Goal: Task Accomplishment & Management: Use online tool/utility

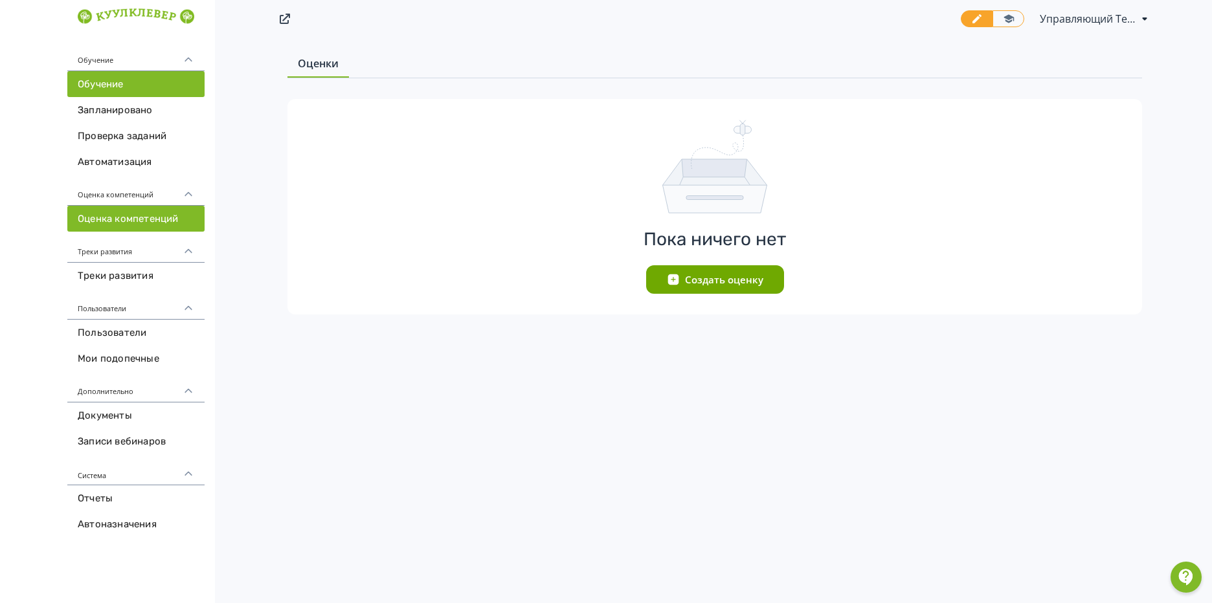
click at [120, 84] on link "Обучение" at bounding box center [135, 84] width 137 height 26
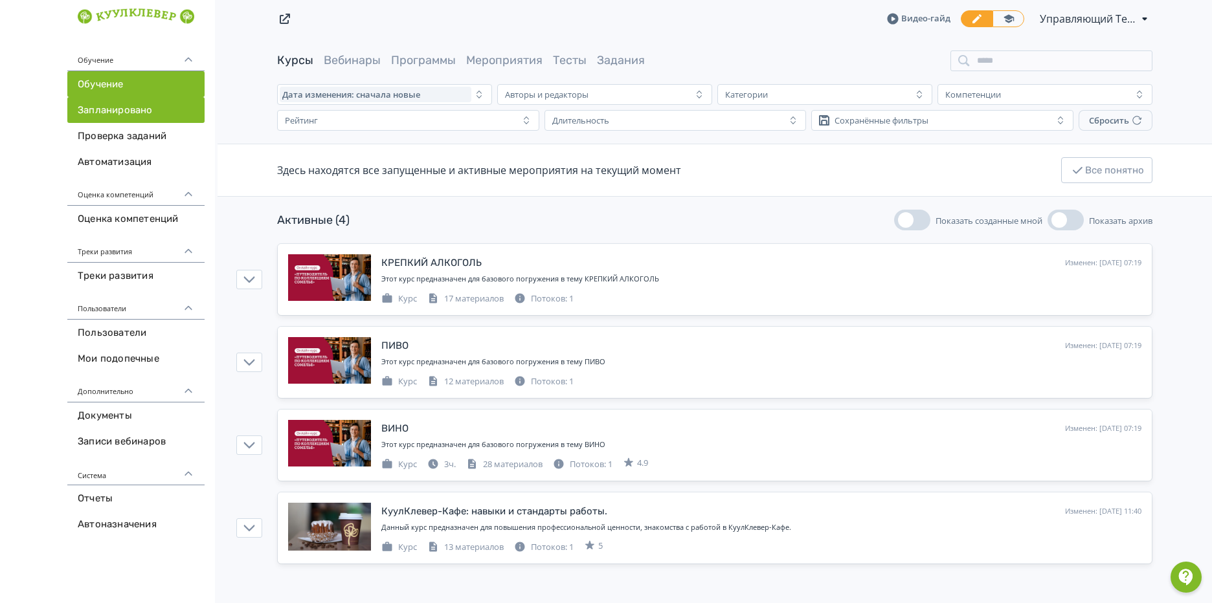
click at [175, 112] on link "Запланировано" at bounding box center [135, 110] width 137 height 26
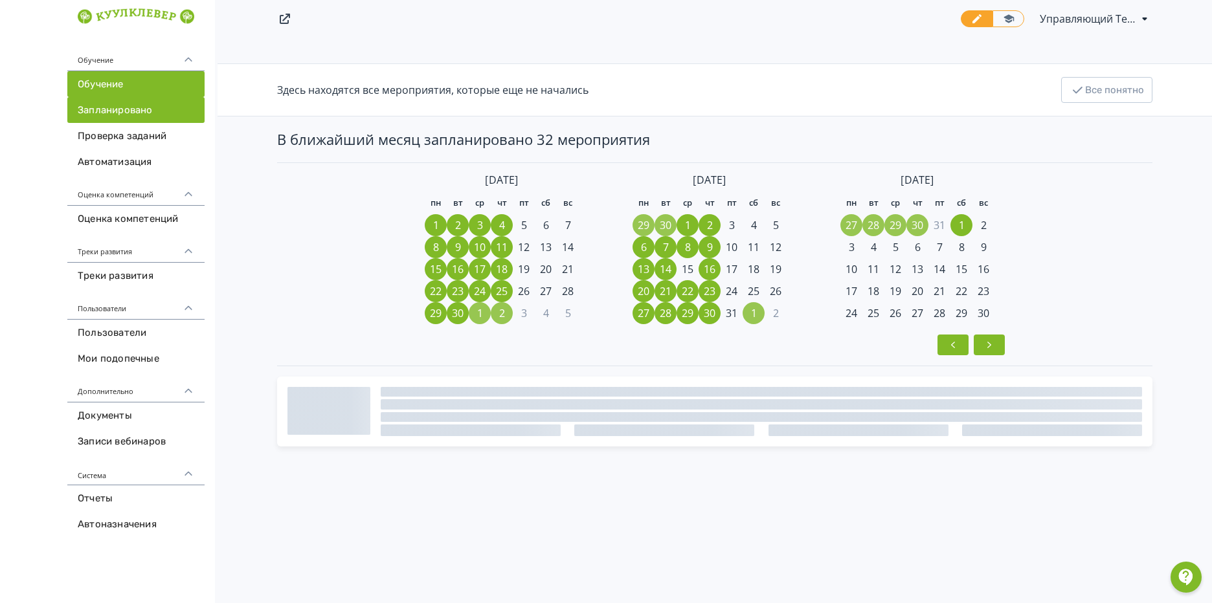
click at [135, 76] on link "Обучение" at bounding box center [135, 84] width 137 height 26
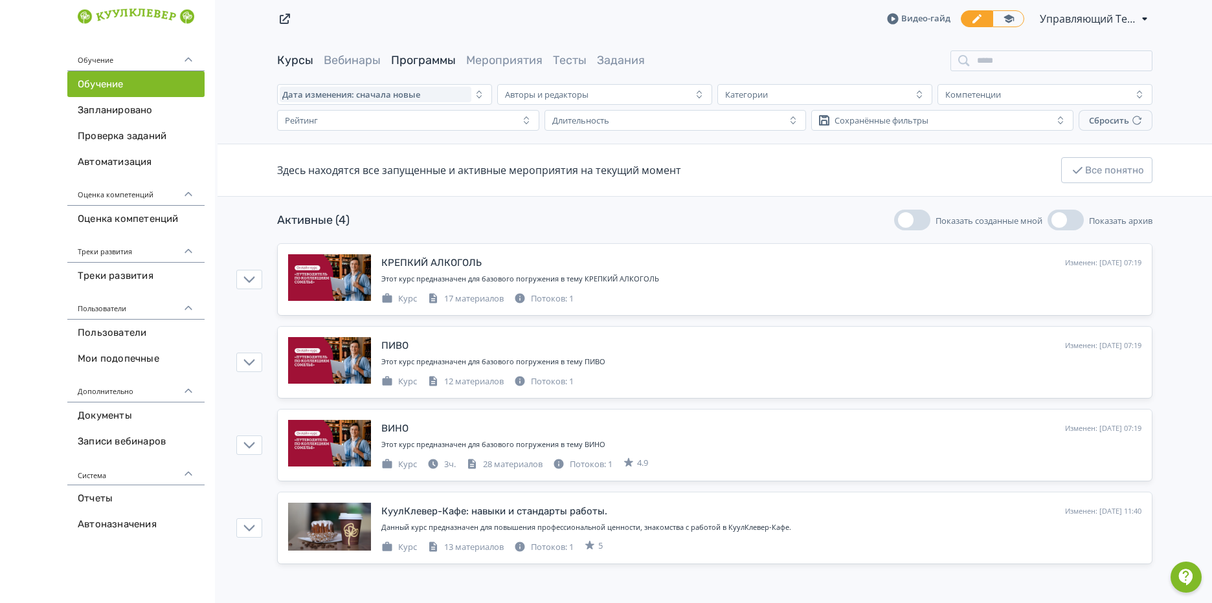
click at [438, 60] on link "Программы" at bounding box center [423, 60] width 65 height 14
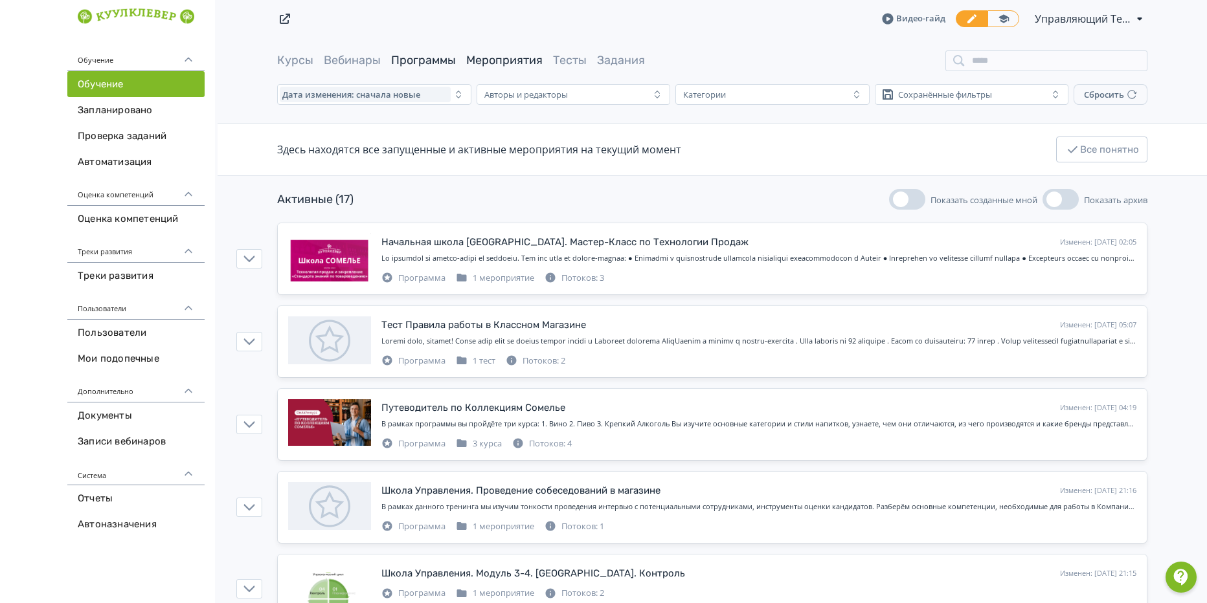
click at [520, 56] on link "Мероприятия" at bounding box center [504, 60] width 76 height 14
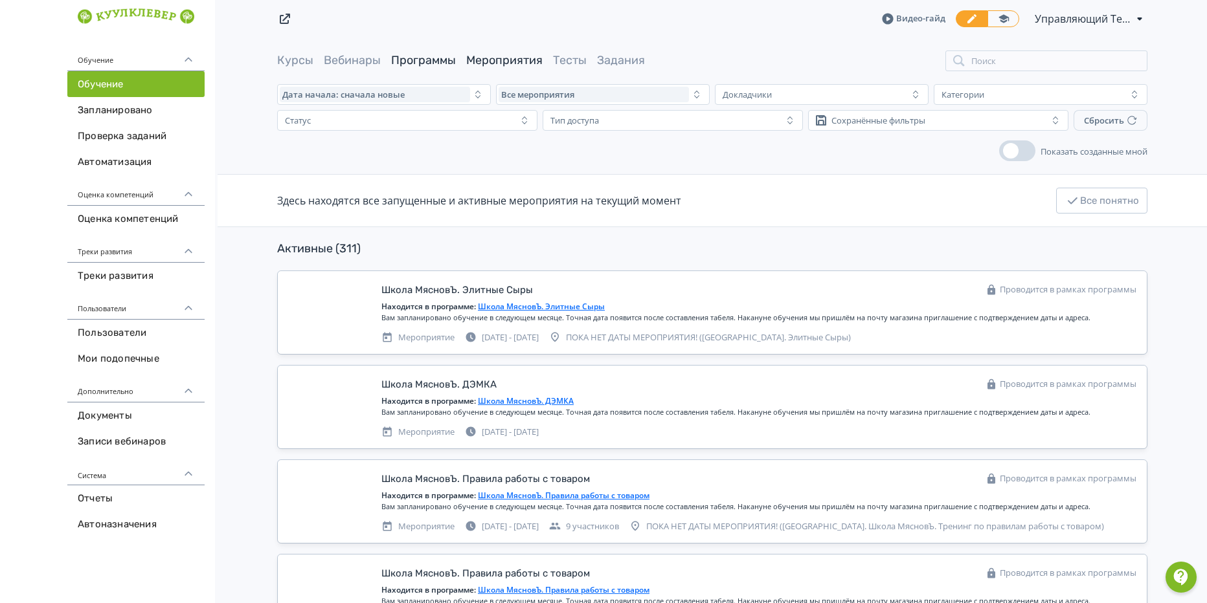
click at [405, 63] on link "Программы" at bounding box center [423, 60] width 65 height 14
click at [420, 125] on div "Статус" at bounding box center [398, 121] width 237 height 16
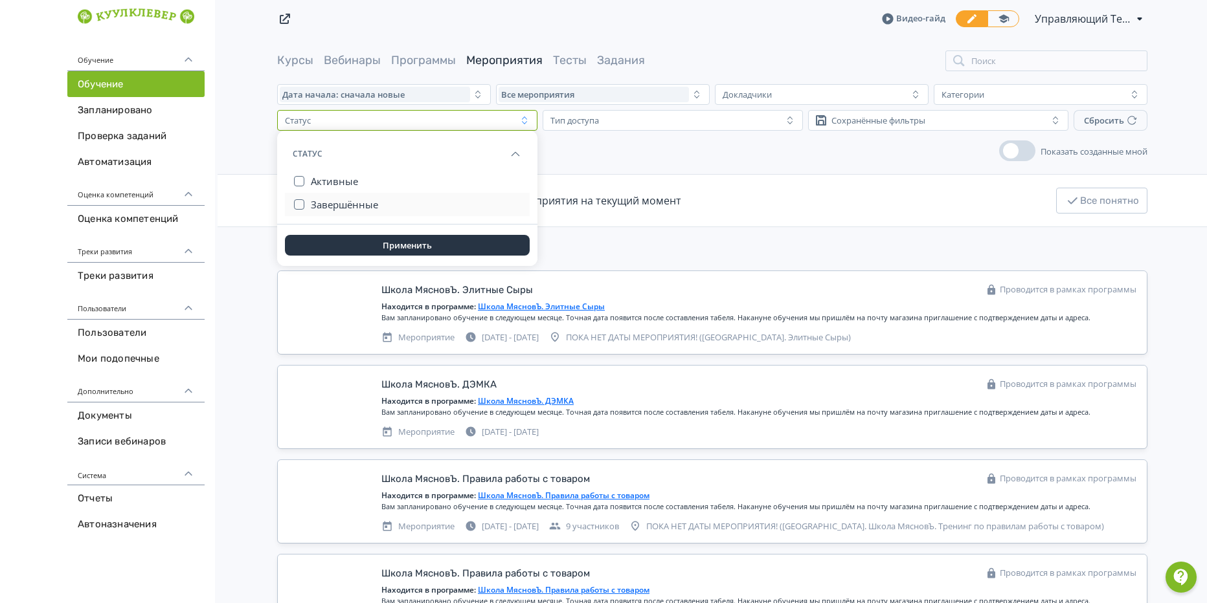
click at [371, 210] on span "Завершённые" at bounding box center [344, 204] width 67 height 13
click at [392, 243] on button "Применить" at bounding box center [407, 245] width 245 height 21
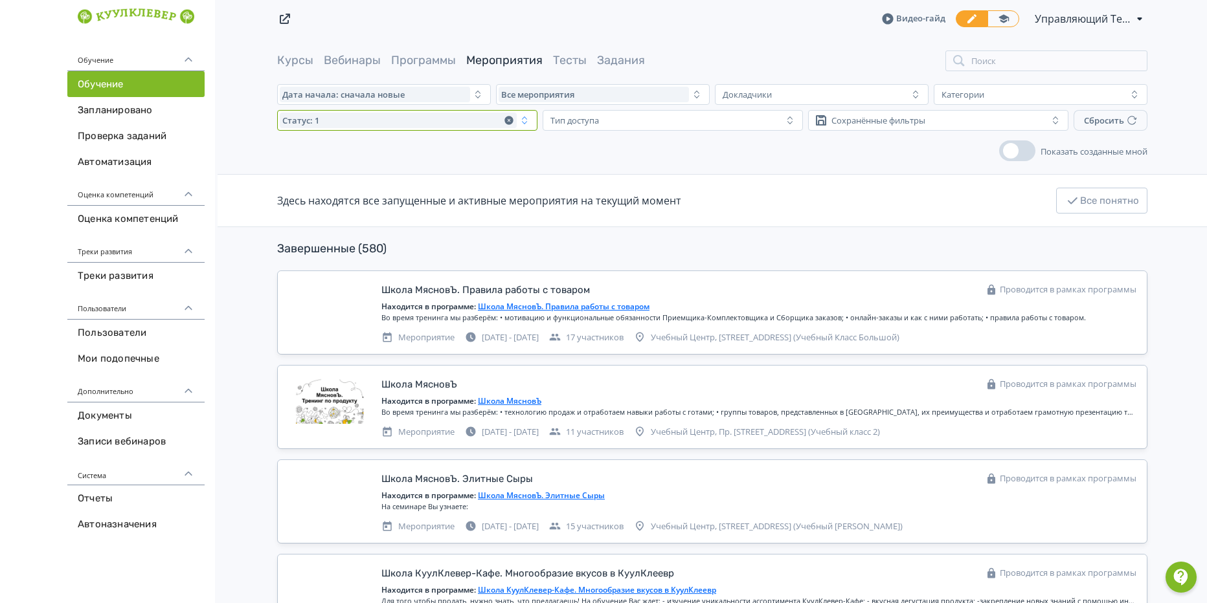
click at [508, 120] on icon "button" at bounding box center [508, 120] width 8 height 8
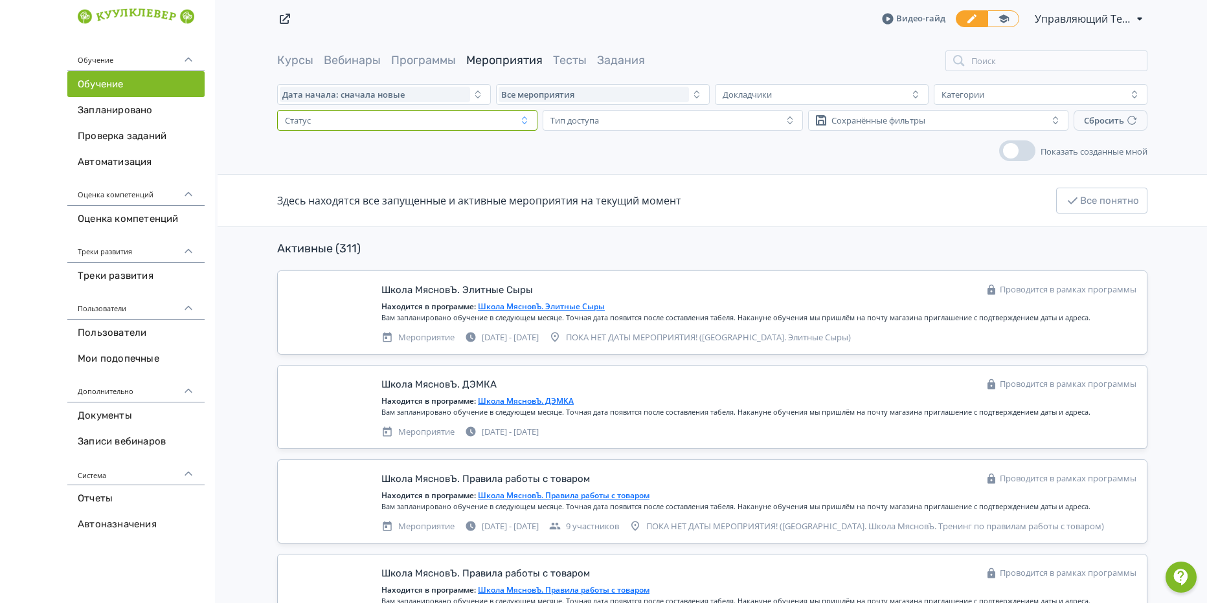
click at [521, 128] on button "Статус" at bounding box center [407, 120] width 260 height 21
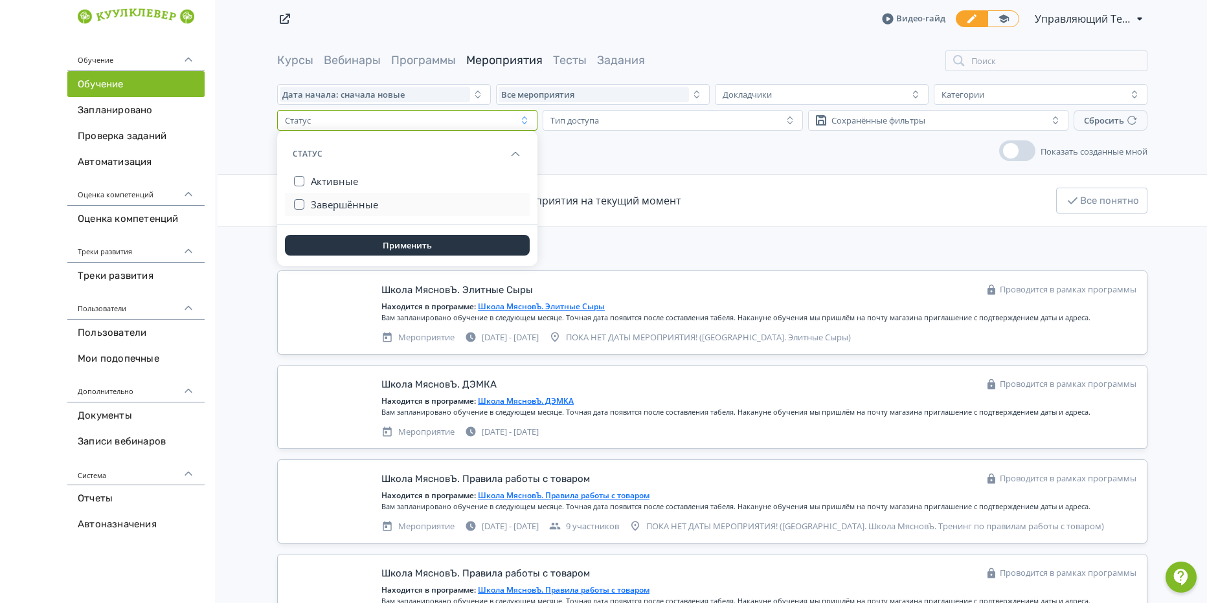
click at [321, 207] on span "Завершённые" at bounding box center [344, 204] width 67 height 13
click at [396, 246] on button "Применить" at bounding box center [407, 245] width 245 height 21
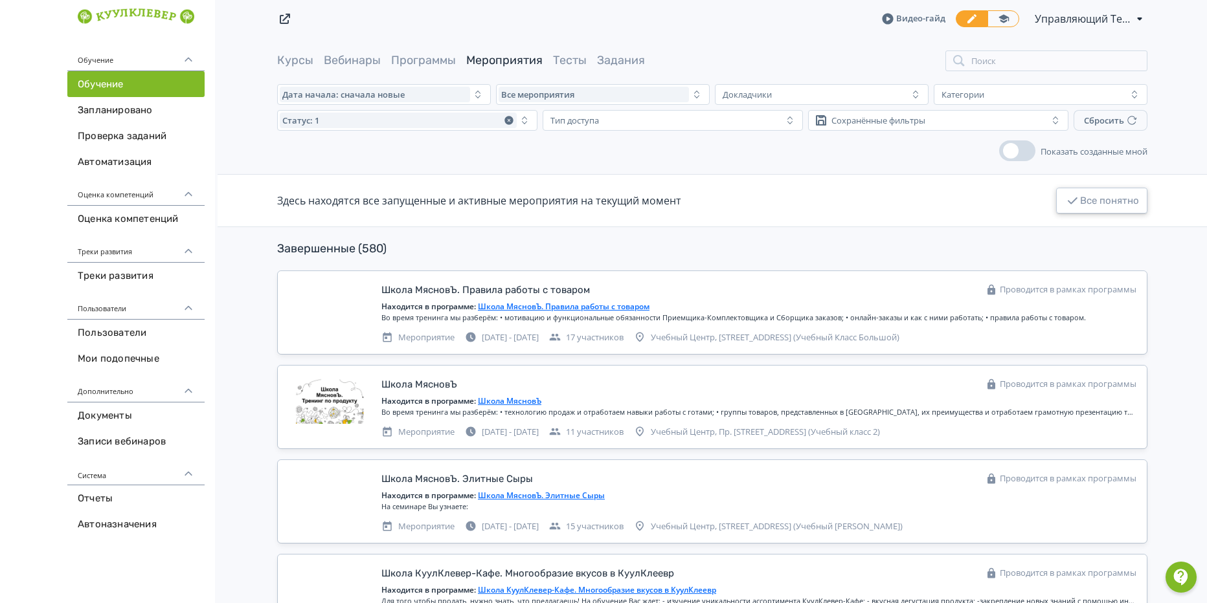
click at [1110, 203] on button "Все понятно" at bounding box center [1101, 201] width 91 height 26
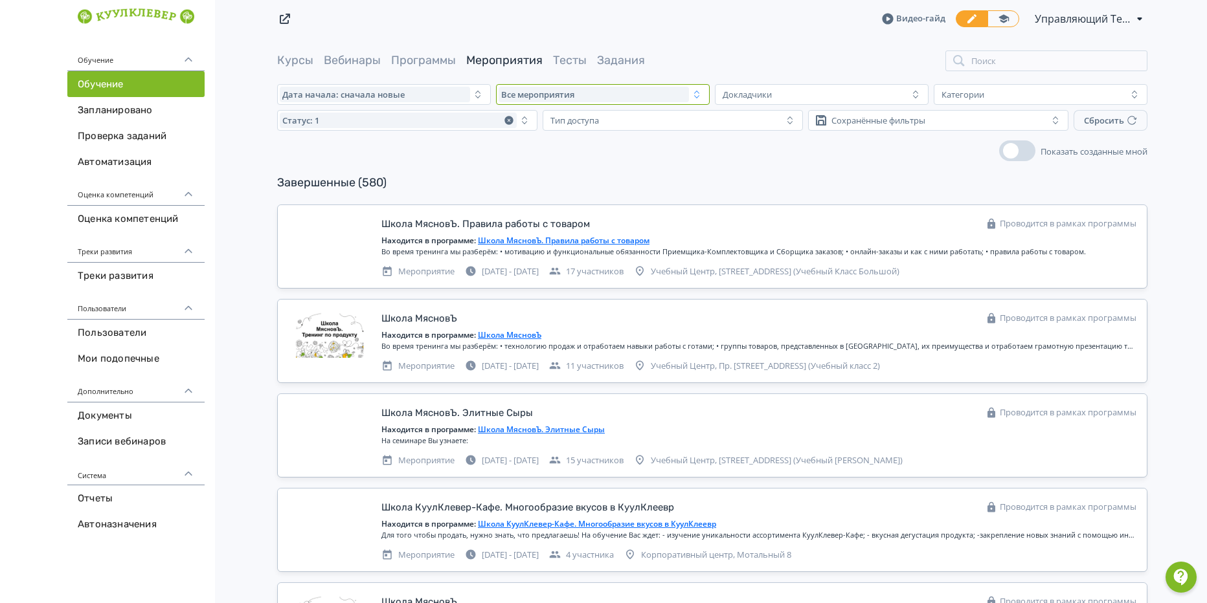
click at [636, 91] on div "Все мероприятия" at bounding box center [594, 95] width 190 height 16
click at [965, 92] on div "Категории" at bounding box center [962, 94] width 43 height 10
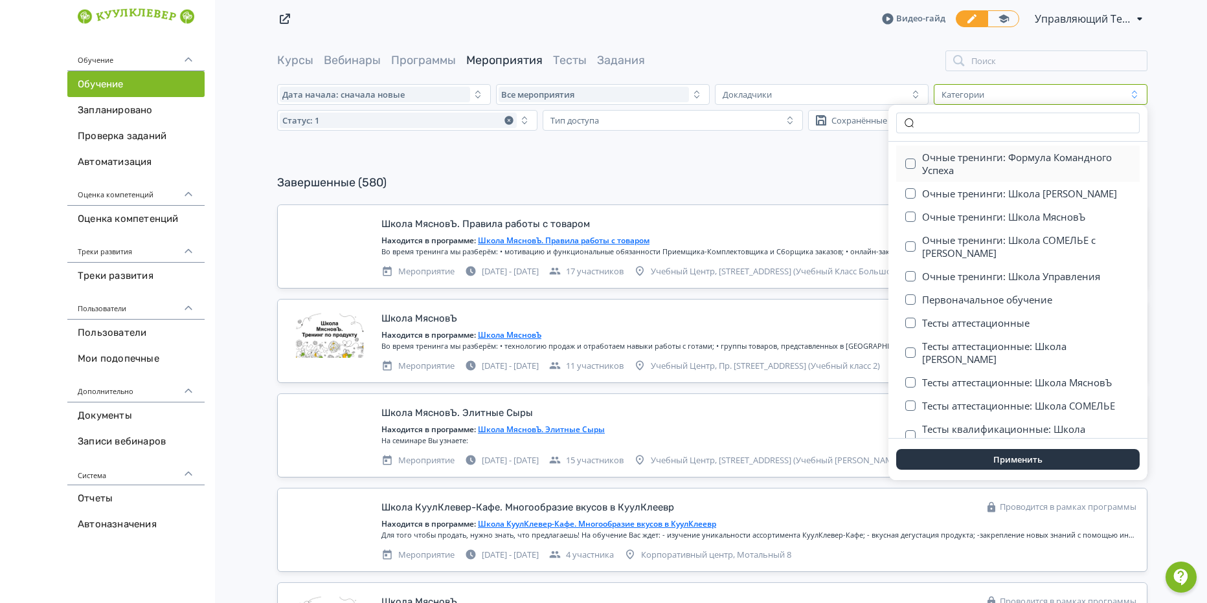
scroll to position [343, 0]
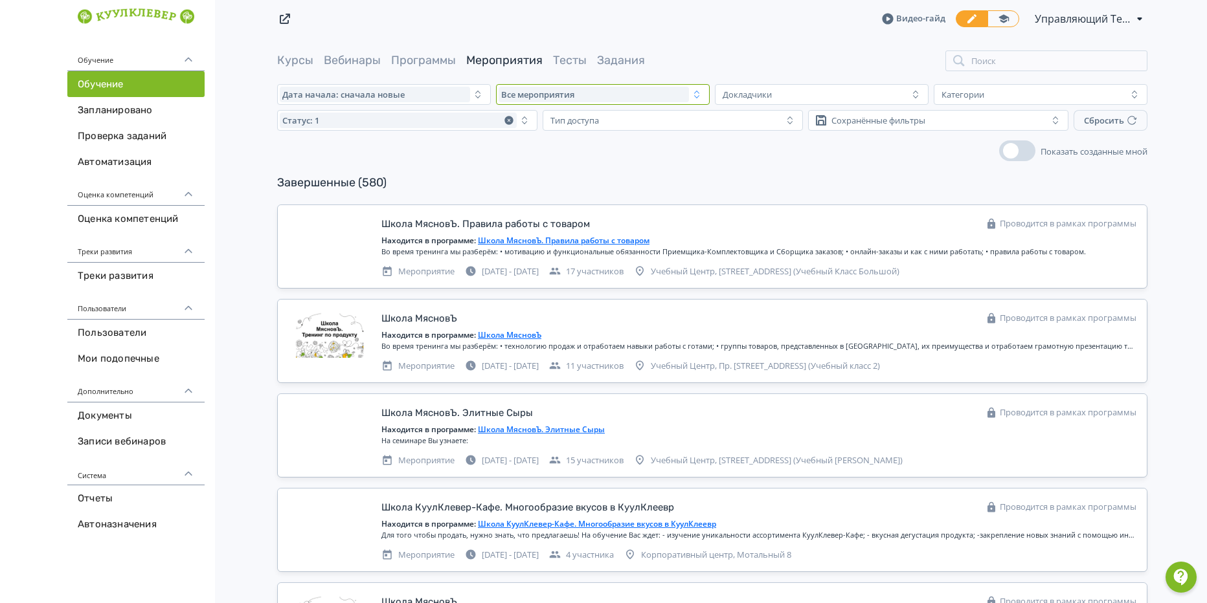
click at [695, 92] on icon "button" at bounding box center [697, 94] width 10 height 10
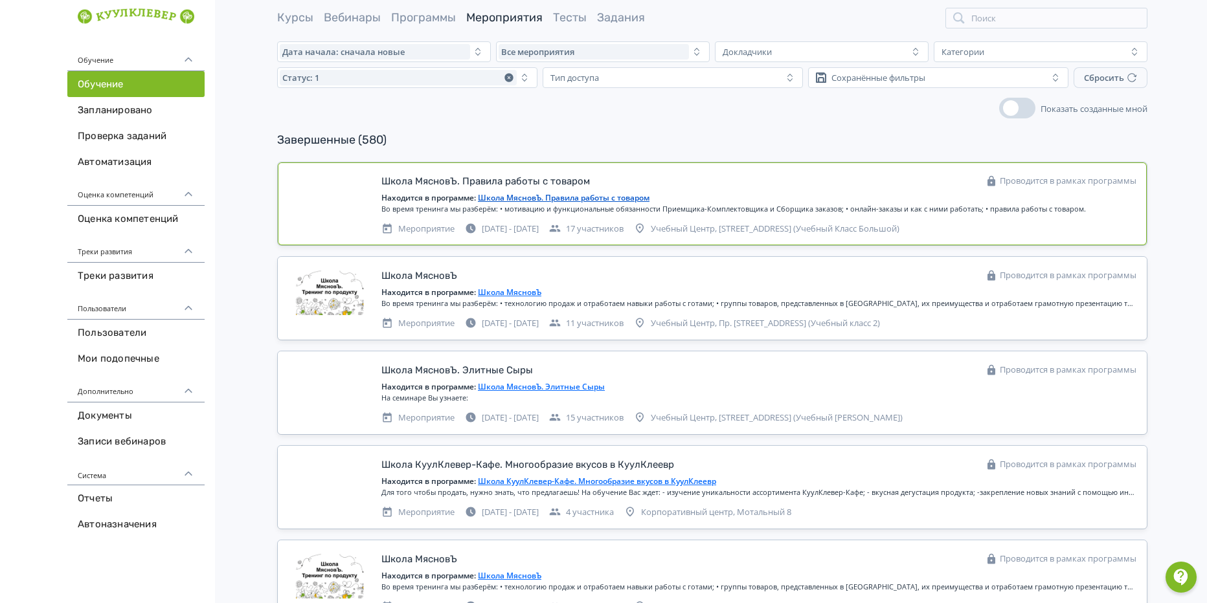
scroll to position [65, 0]
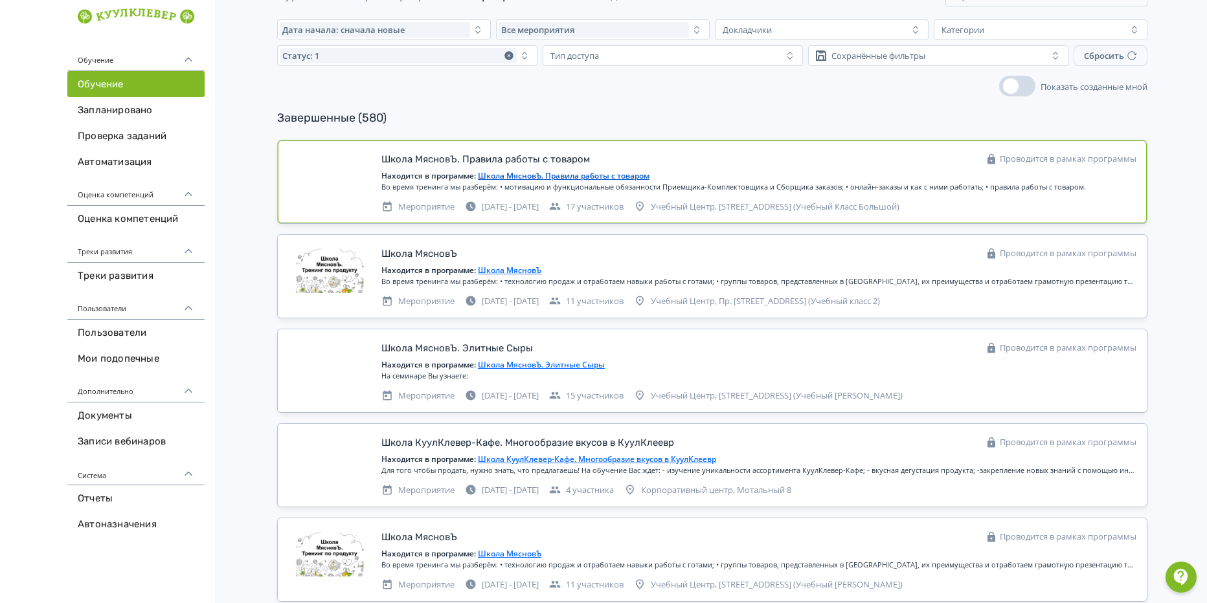
click at [354, 172] on div at bounding box center [329, 175] width 83 height 48
click at [431, 158] on div "Школа МясновЪ. Правила работы с товаром" at bounding box center [485, 159] width 208 height 15
click at [1077, 186] on div "Во время тренинга мы разберём: • мотивацию и функциональные обязанности Приемщи…" at bounding box center [758, 187] width 755 height 11
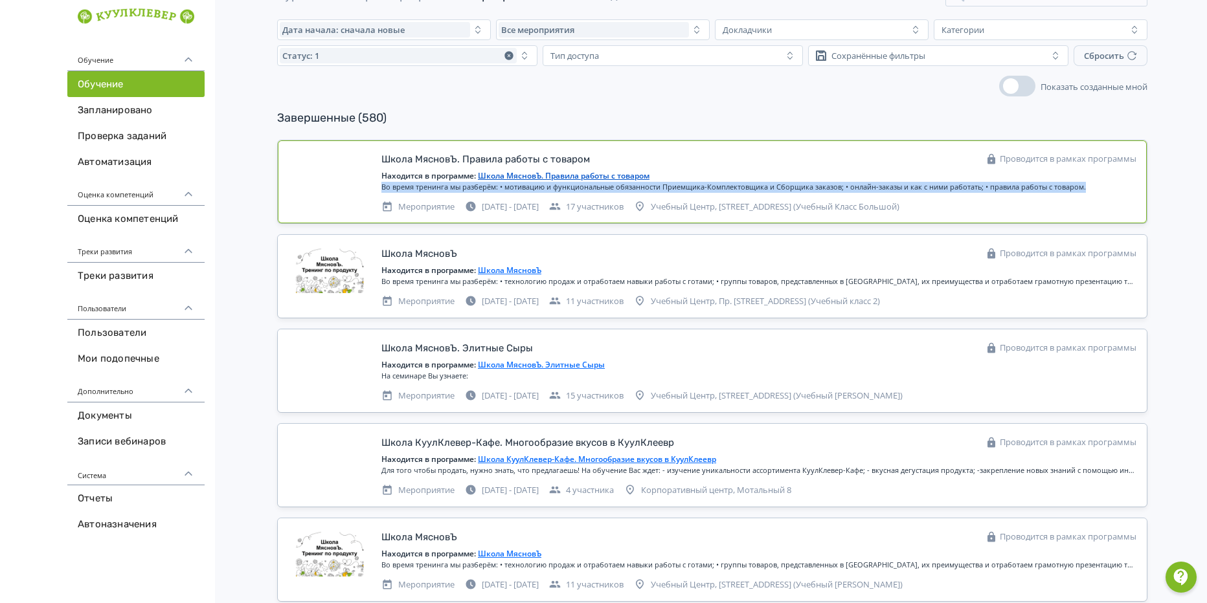
click at [1077, 186] on div "Во время тренинга мы разберём: • мотивацию и функциональные обязанности Приемщи…" at bounding box center [758, 187] width 755 height 11
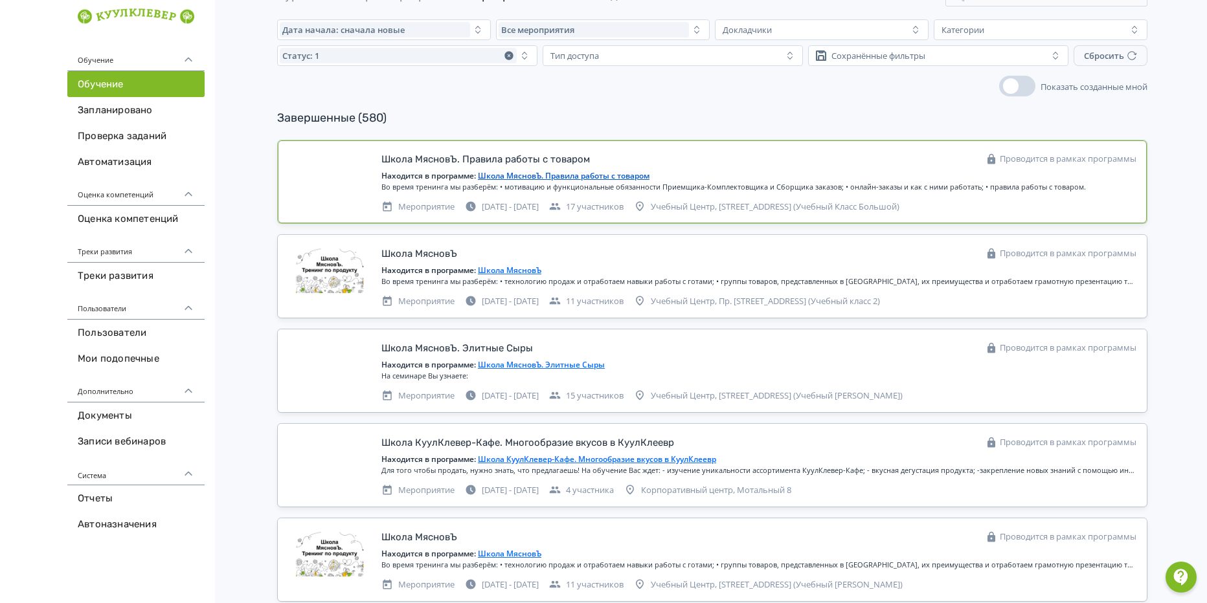
click at [974, 205] on div "Мероприятие [DATE] - [DATE] 17 участников Учебный Центр, [STREET_ADDRESS] (Учеб…" at bounding box center [758, 206] width 755 height 16
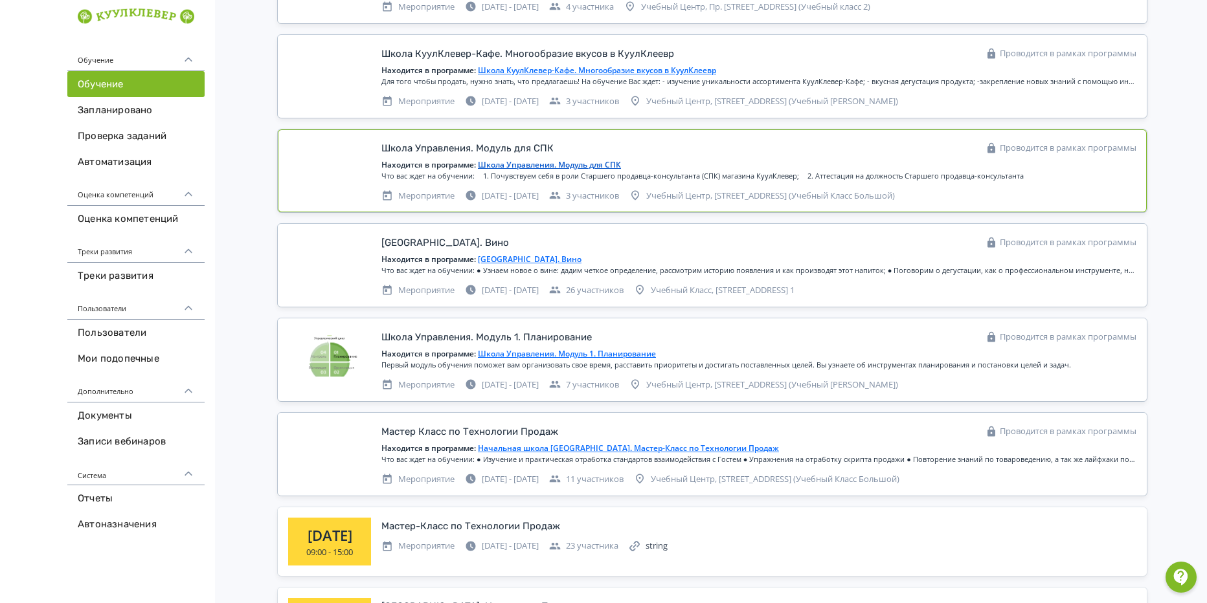
scroll to position [1649, 0]
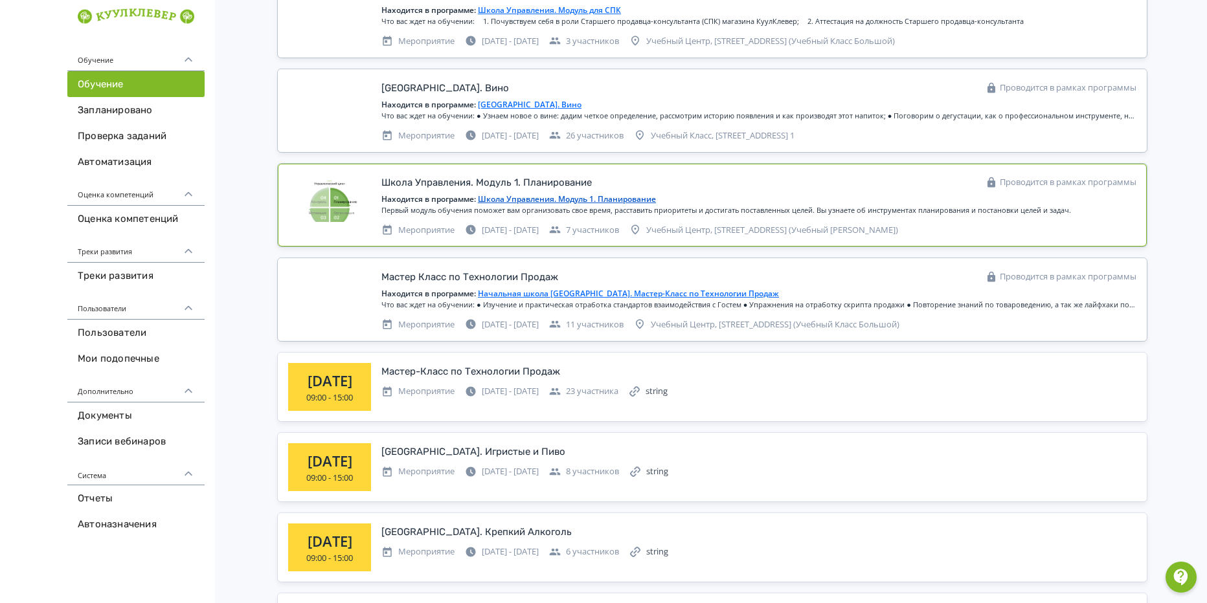
click at [1000, 199] on div "Находится в программе: Школа Управления. Модуль 1. Планирование" at bounding box center [758, 200] width 755 height 12
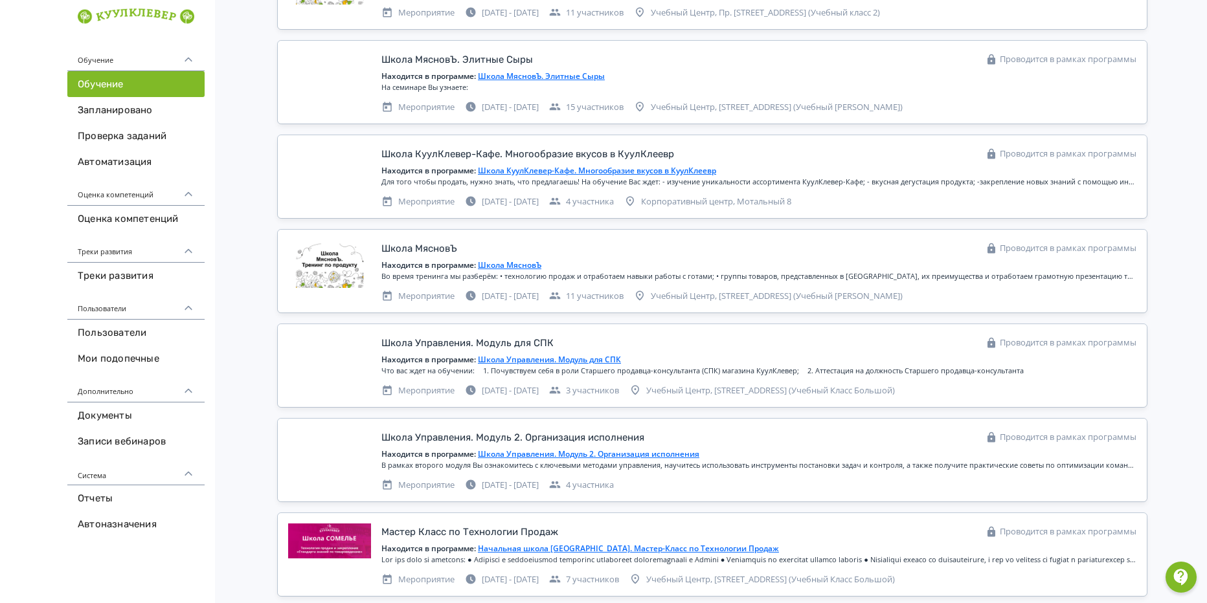
scroll to position [0, 0]
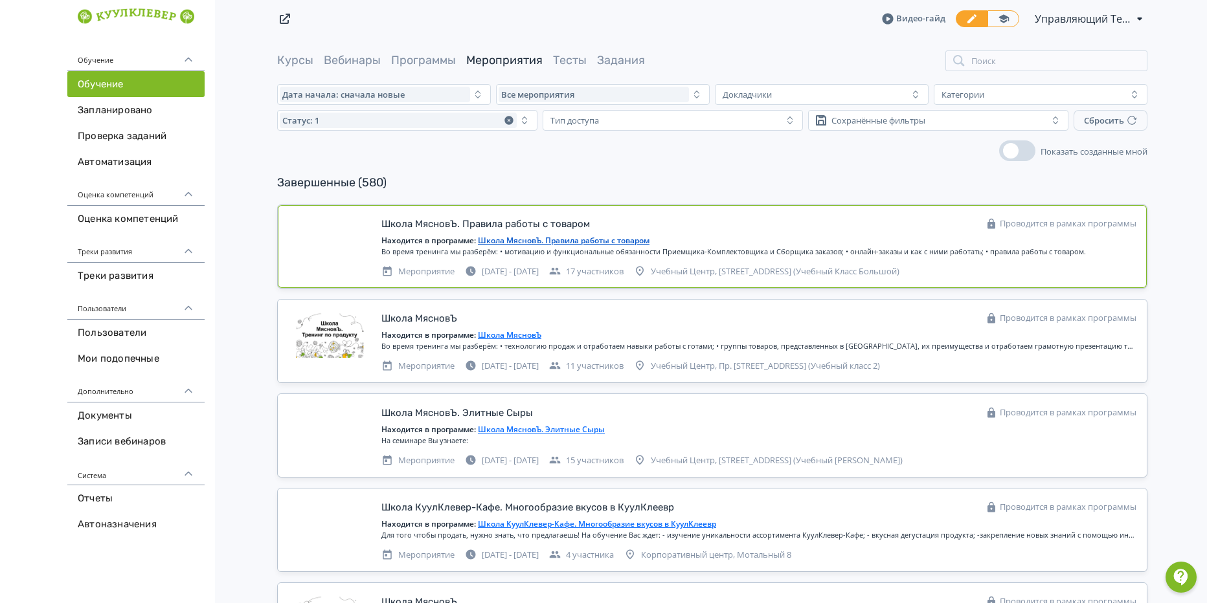
click at [905, 217] on div "Школа МясновЪ. Правила работы с товаром Проводится в рамках программы" at bounding box center [758, 224] width 755 height 17
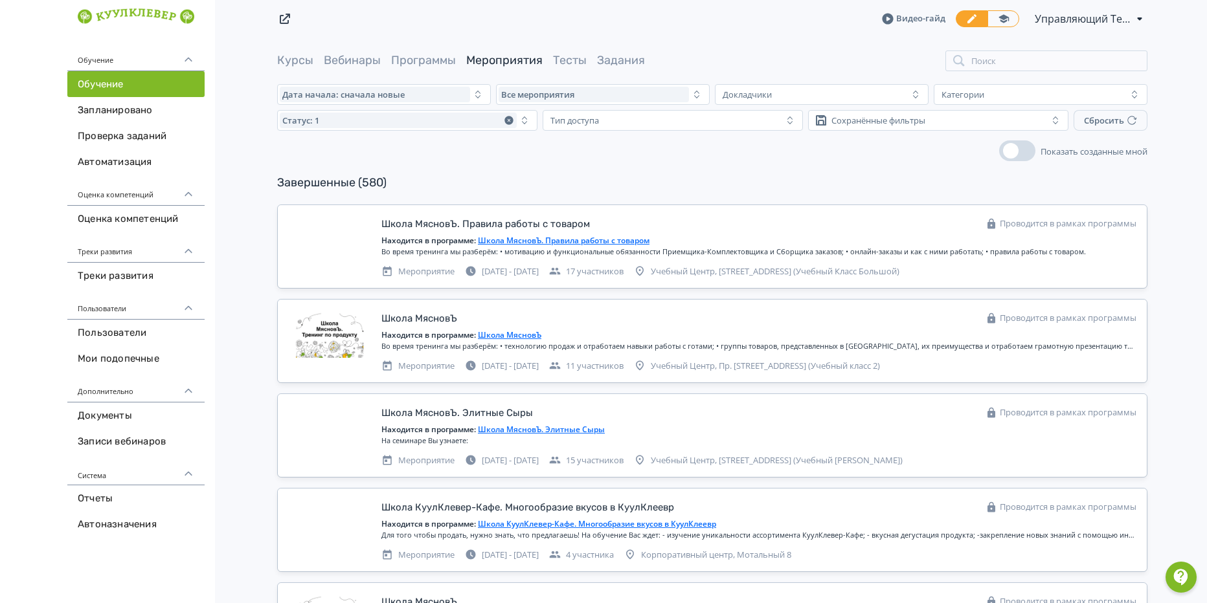
click at [442, 52] on span "Программы" at bounding box center [423, 60] width 65 height 16
click at [442, 55] on link "Программы" at bounding box center [423, 60] width 65 height 14
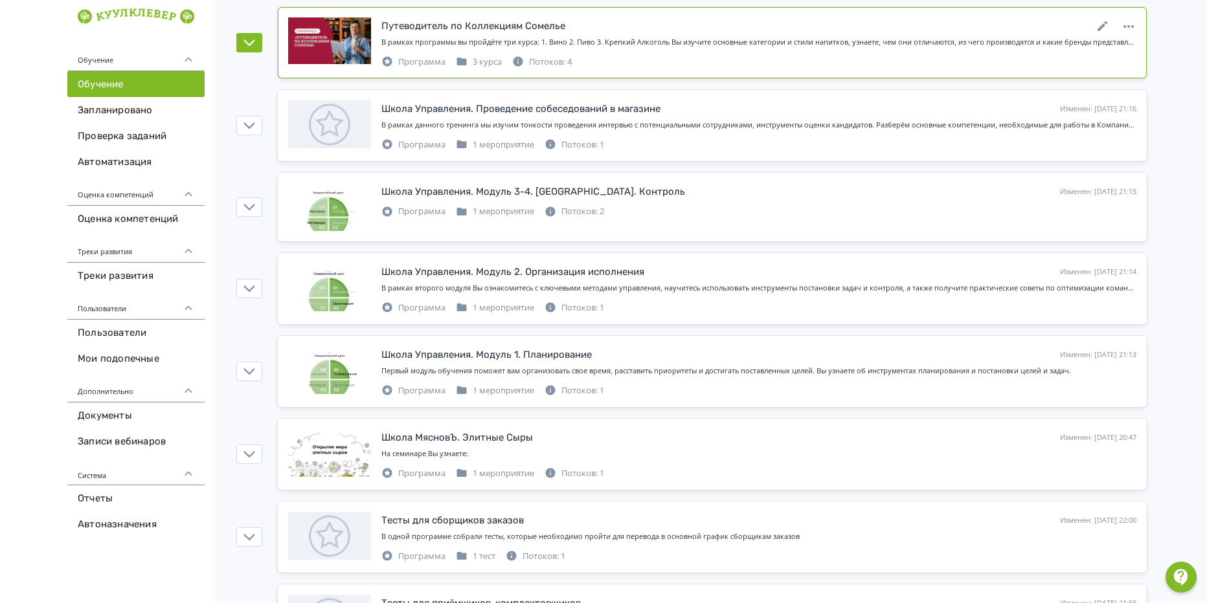
scroll to position [324, 0]
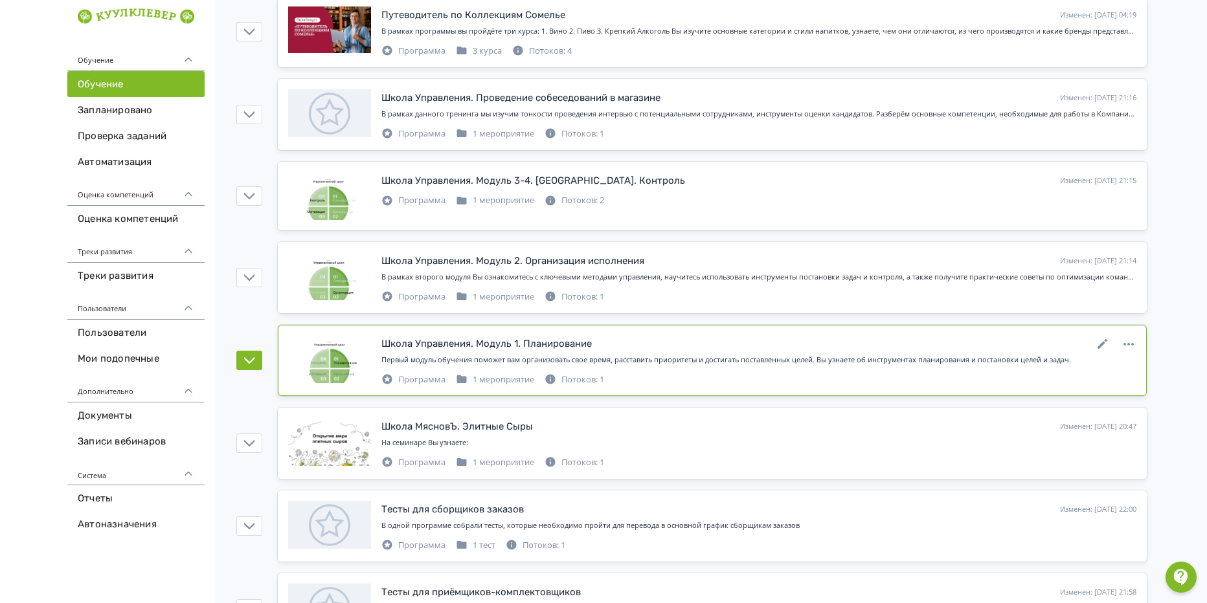
click at [662, 348] on div "Школа Управления. Модуль 1. Планирование Изменен: [DATE] 21:13" at bounding box center [758, 343] width 755 height 17
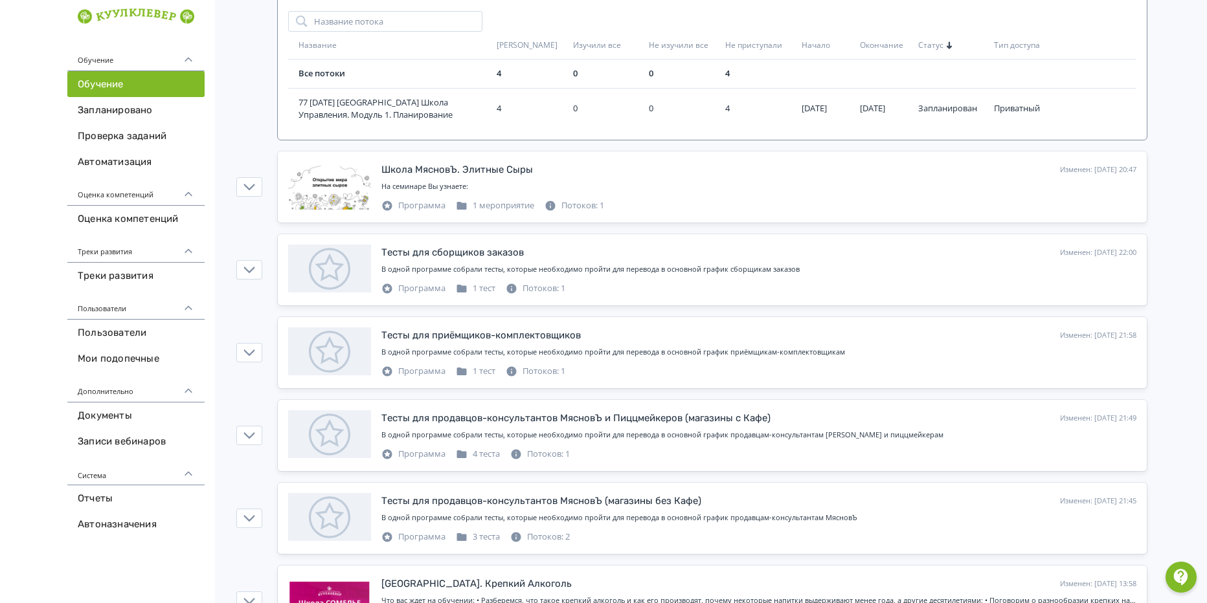
scroll to position [712, 0]
click at [667, 192] on div "На семинаре Вы узнаете:" at bounding box center [758, 189] width 755 height 16
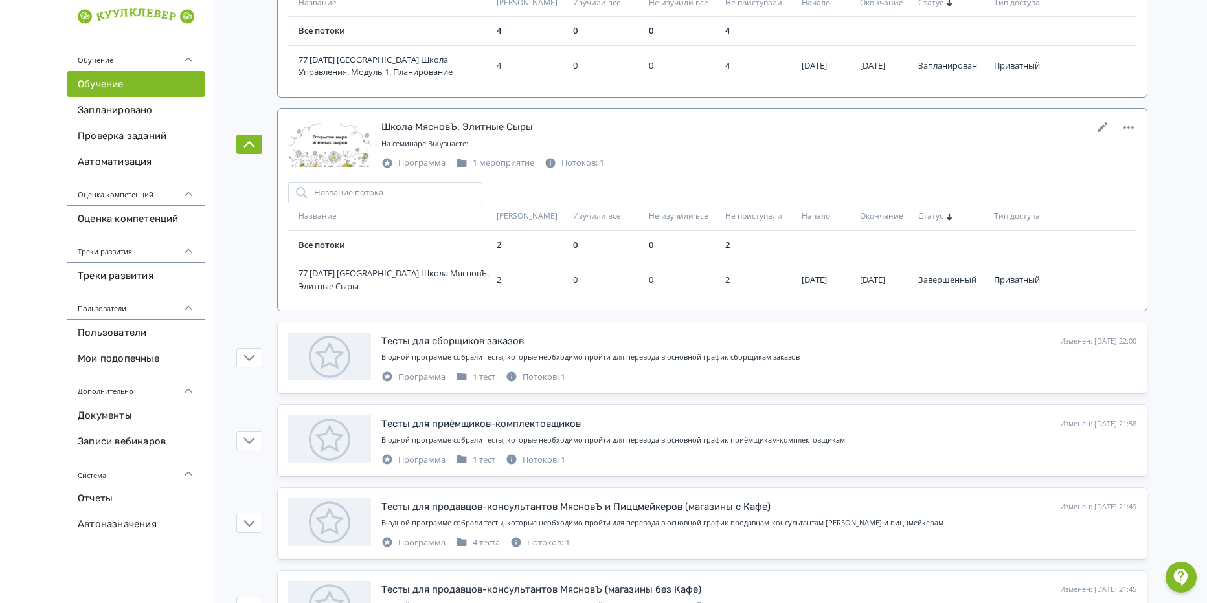
scroll to position [777, 0]
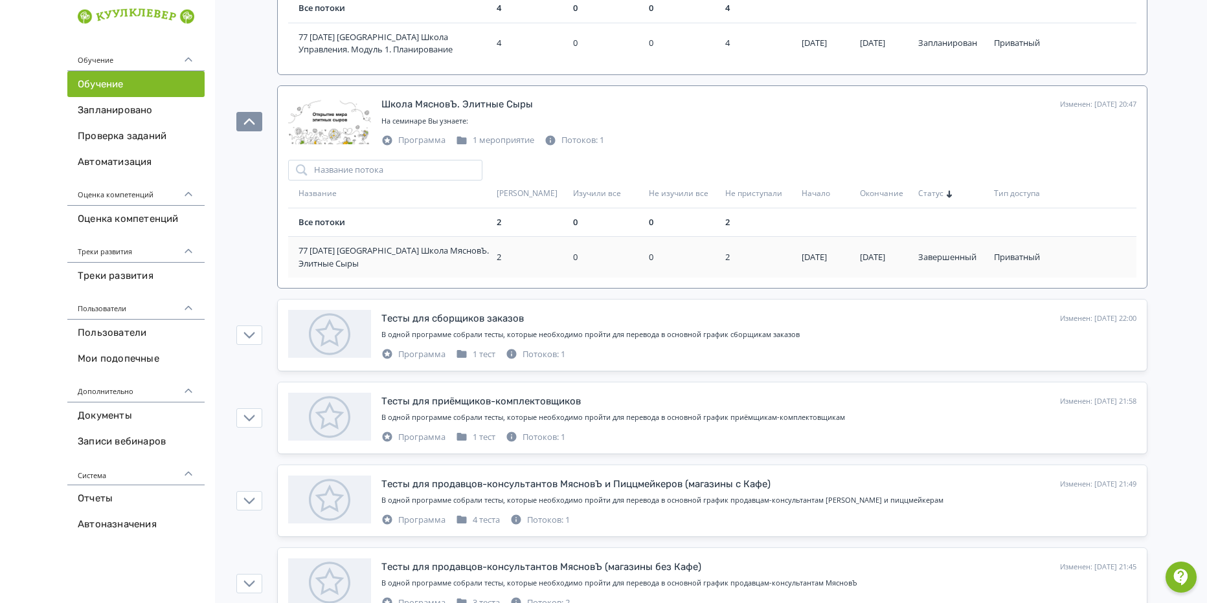
click at [682, 256] on div "0" at bounding box center [684, 257] width 71 height 13
click at [947, 249] on td "Завершенный" at bounding box center [951, 257] width 76 height 41
click at [361, 114] on div at bounding box center [329, 120] width 83 height 48
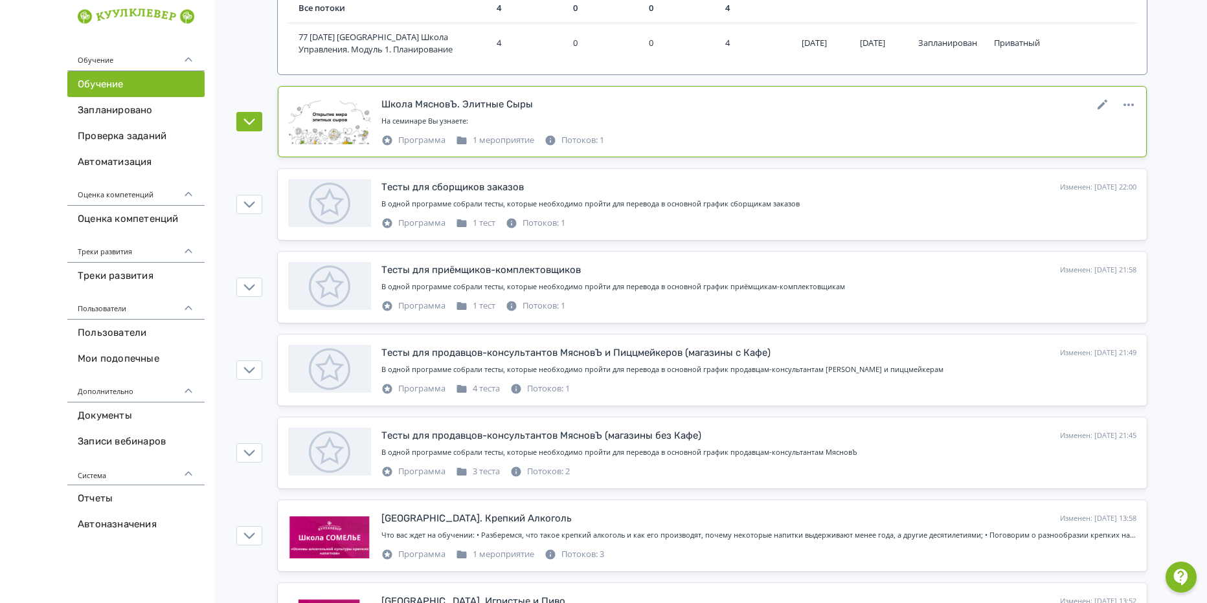
click at [361, 110] on div at bounding box center [329, 120] width 83 height 48
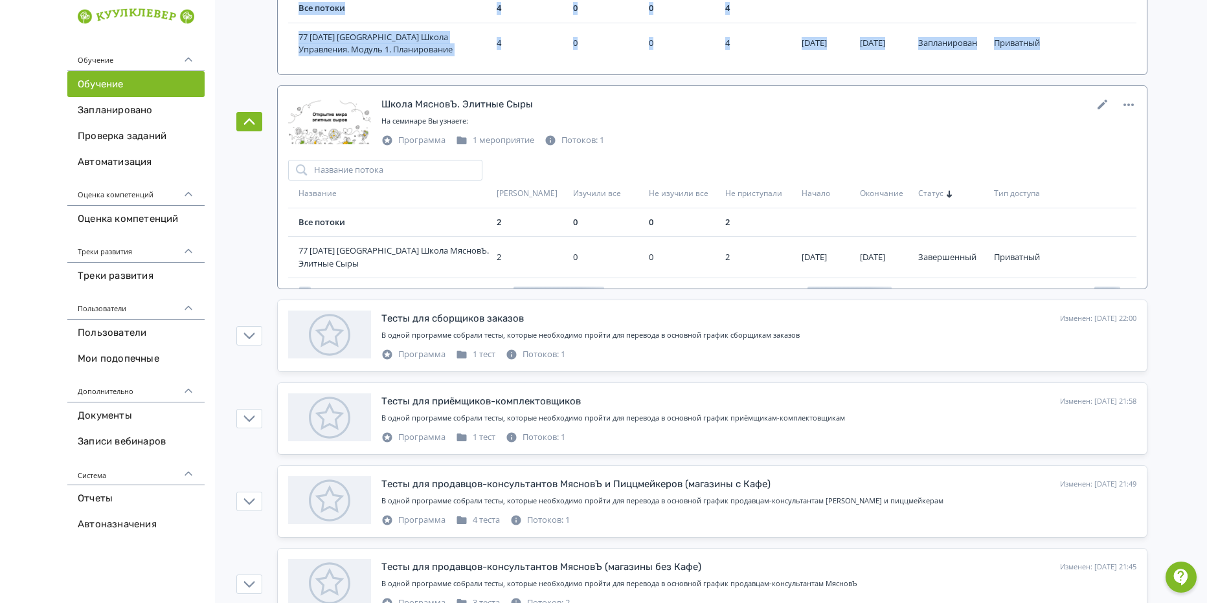
click at [361, 110] on div at bounding box center [329, 120] width 83 height 48
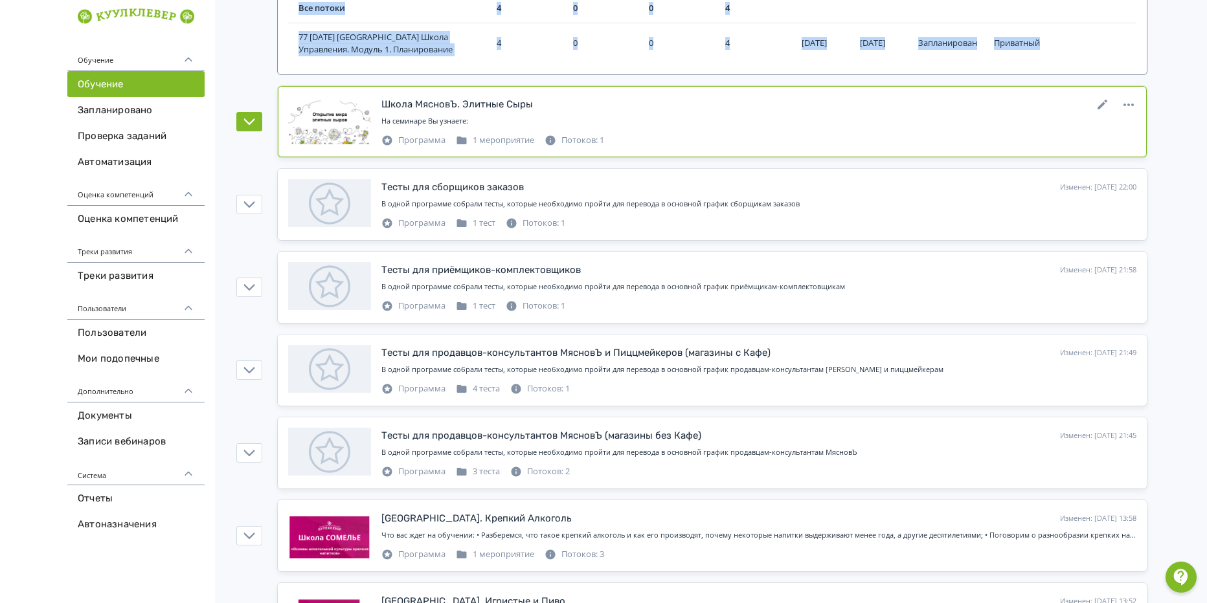
click at [361, 110] on div at bounding box center [329, 120] width 83 height 48
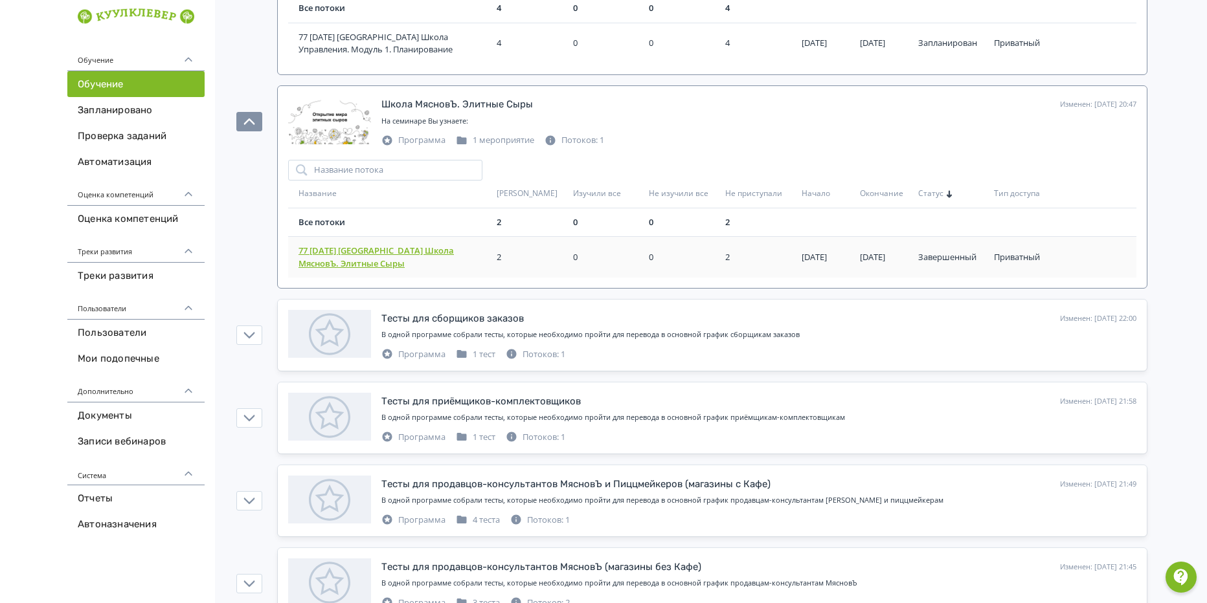
click at [332, 258] on span "77 [DATE] [GEOGRAPHIC_DATA] Школа МясновЪ. Элитные Сыры" at bounding box center [394, 257] width 193 height 25
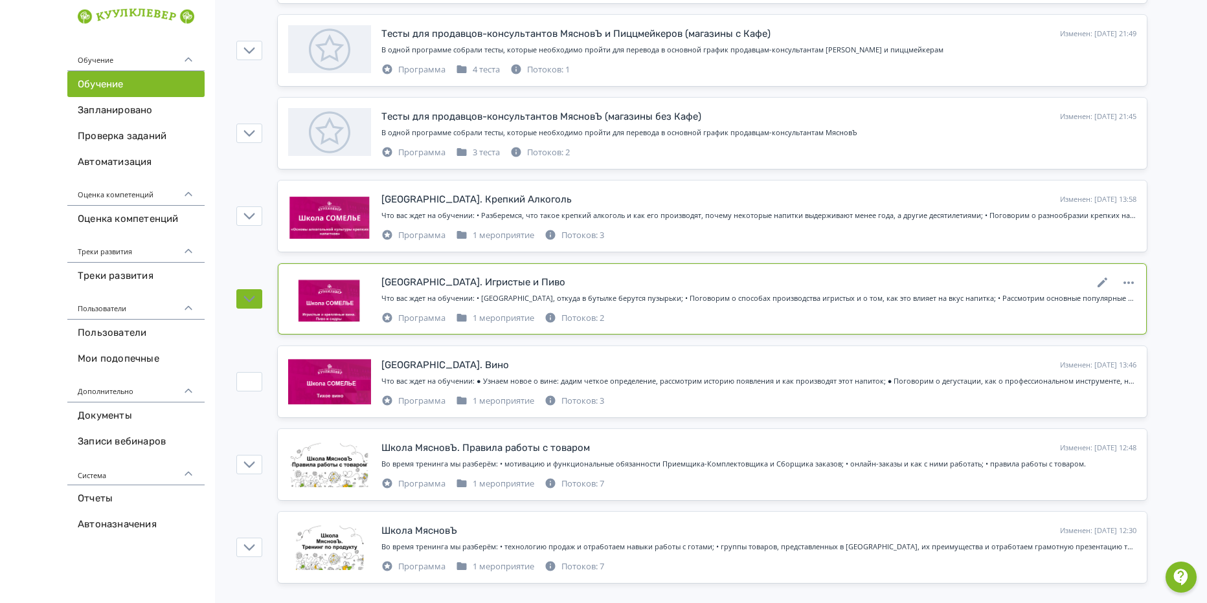
scroll to position [969, 0]
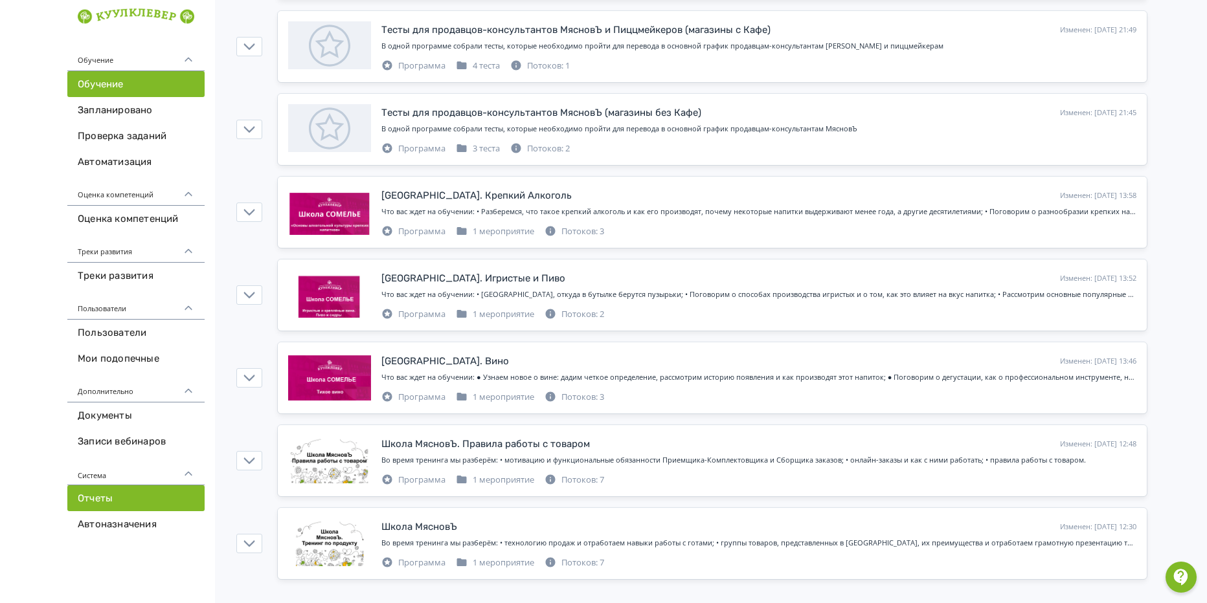
click at [117, 504] on link "Отчеты" at bounding box center [135, 499] width 137 height 26
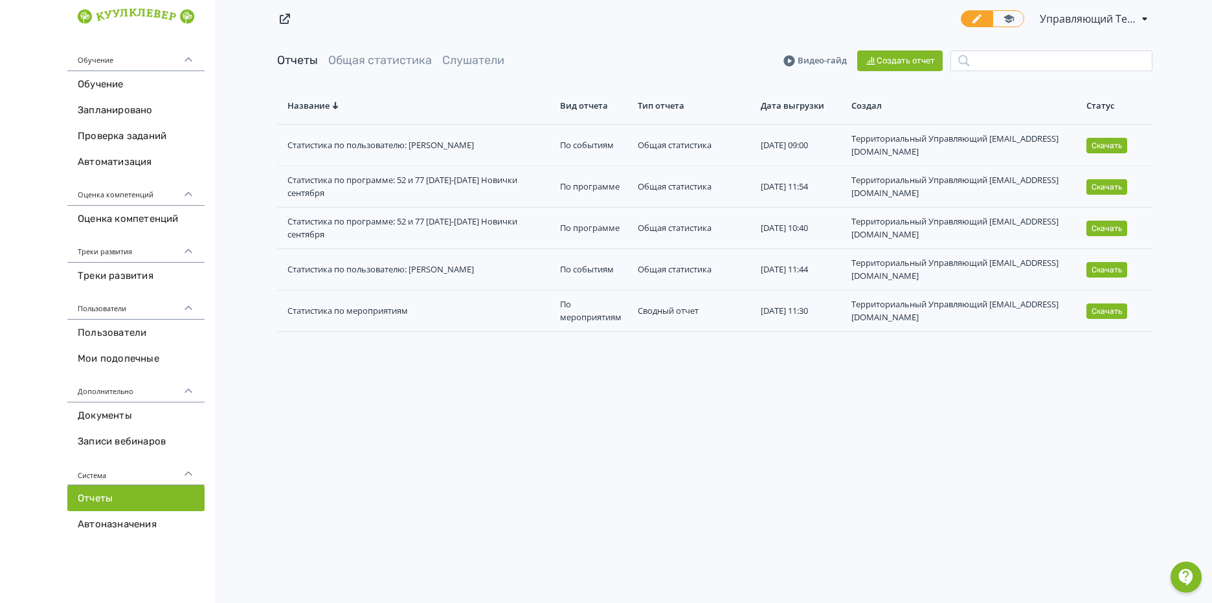
click at [580, 405] on div "Управляющий Территориальный PRO Повысьте эффективность платформы при помощи доп…" at bounding box center [715, 301] width 995 height 603
click at [902, 59] on button "Создать отчет" at bounding box center [899, 61] width 85 height 21
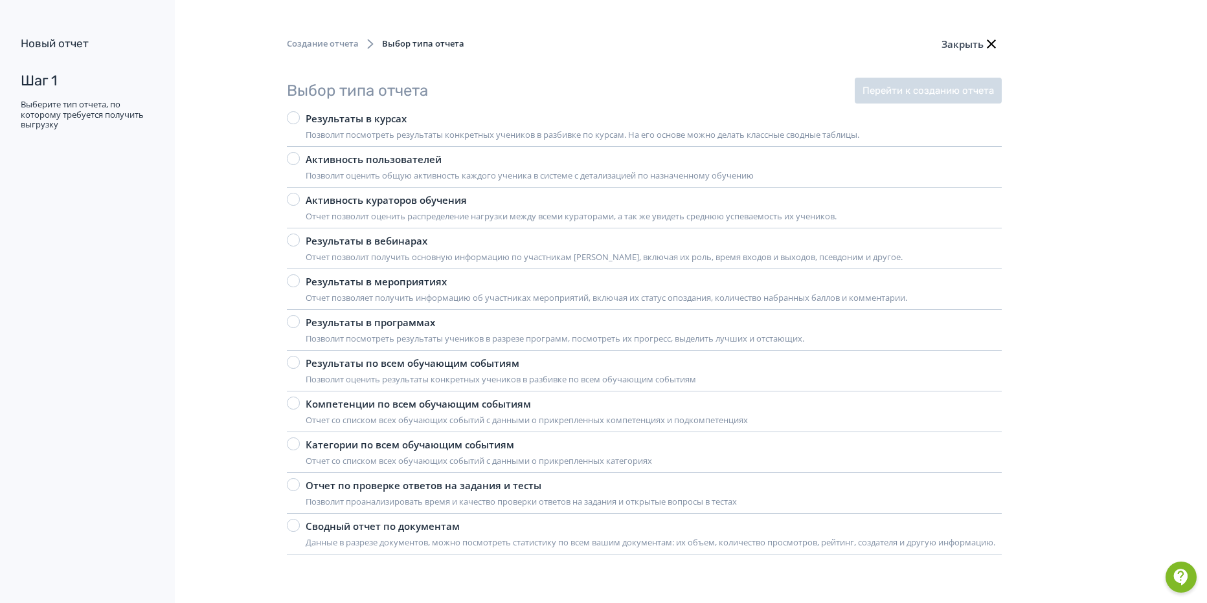
click at [427, 278] on div "Результаты в мероприятиях" at bounding box center [607, 282] width 602 height 15
click at [906, 87] on button "Перейти к созданию отчета" at bounding box center [928, 91] width 147 height 26
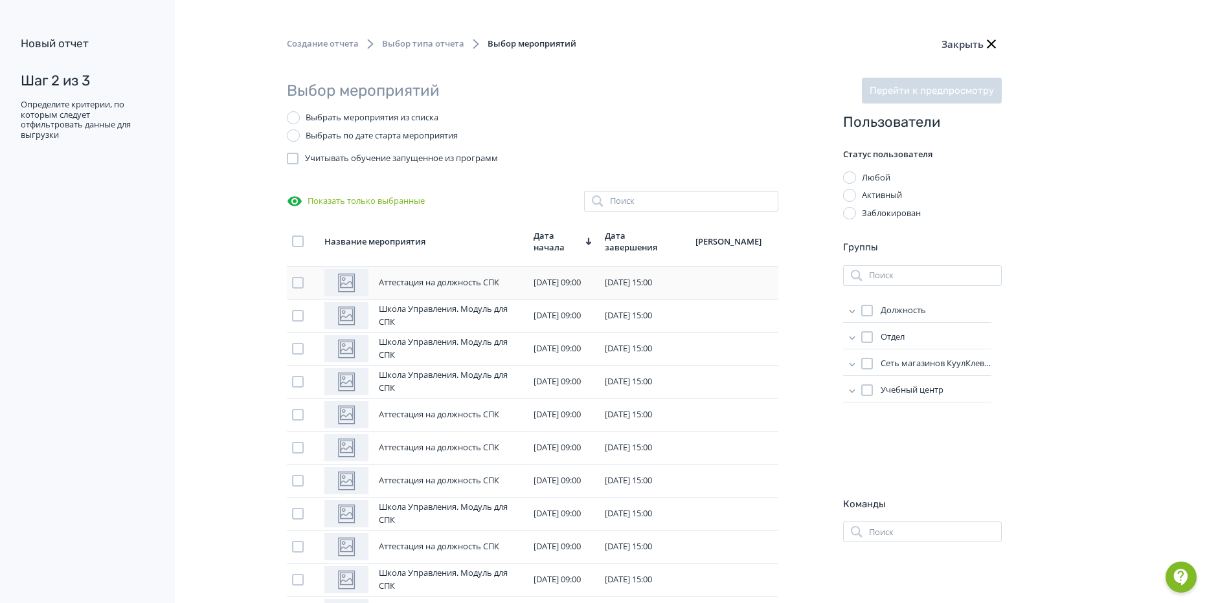
click at [426, 293] on div "Аттестация на должность СПК" at bounding box center [423, 282] width 199 height 27
click at [442, 322] on div "Школа Управления. Модуль для СПК" at bounding box center [451, 315] width 144 height 25
click at [297, 284] on div at bounding box center [298, 283] width 12 height 12
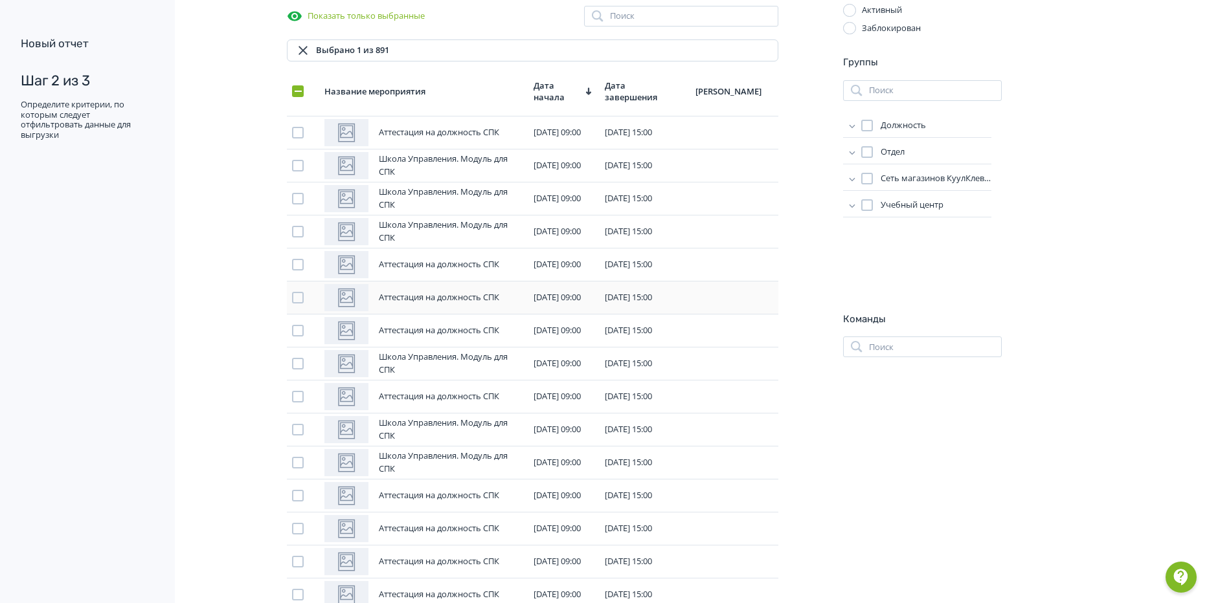
scroll to position [194, 0]
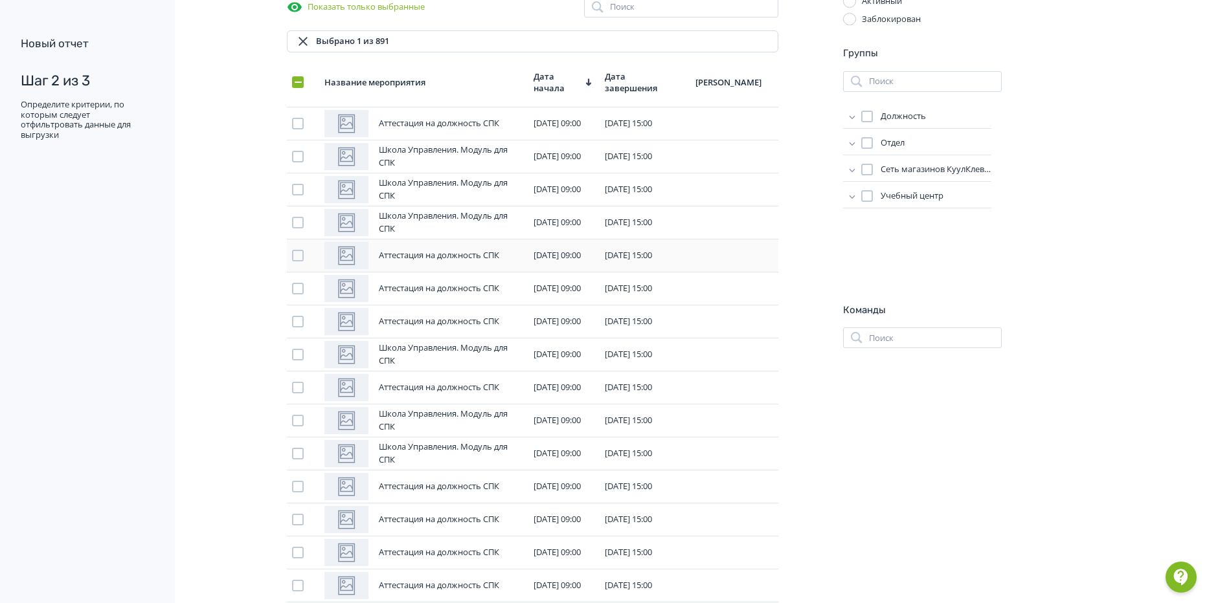
click at [298, 254] on div at bounding box center [298, 256] width 12 height 12
click at [311, 293] on div at bounding box center [303, 289] width 22 height 12
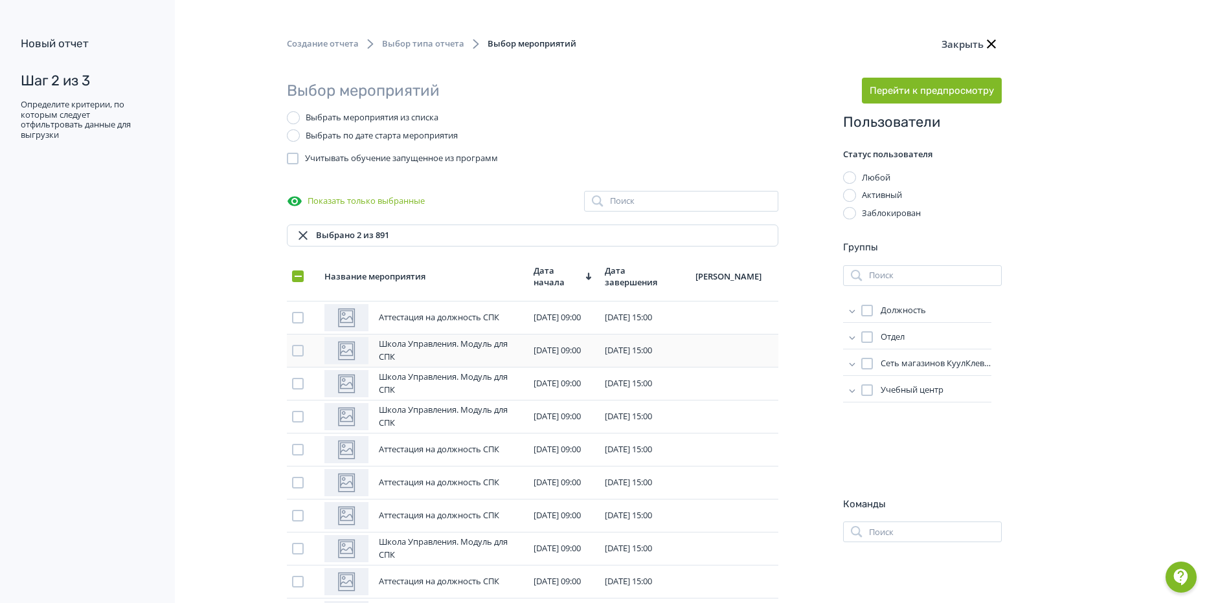
click at [300, 359] on td at bounding box center [303, 350] width 32 height 33
click at [292, 348] on div at bounding box center [298, 351] width 12 height 12
click at [302, 378] on div at bounding box center [298, 384] width 12 height 12
click at [301, 410] on td at bounding box center [303, 416] width 32 height 33
click at [299, 412] on div at bounding box center [298, 417] width 12 height 12
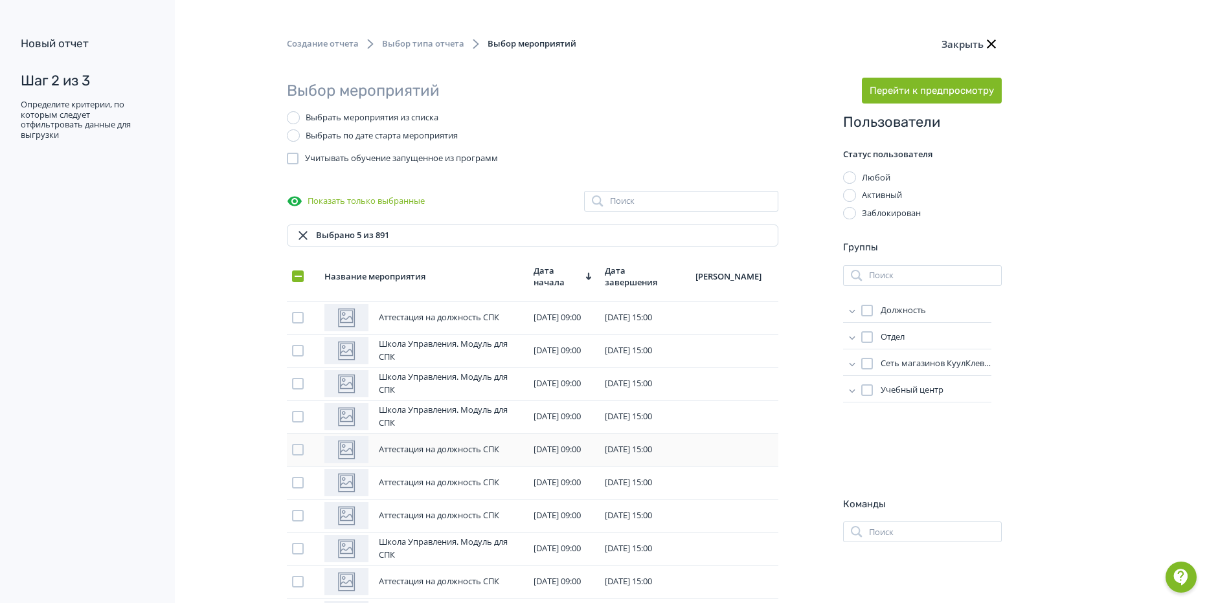
click at [300, 448] on div at bounding box center [298, 450] width 12 height 12
click at [300, 315] on div at bounding box center [298, 318] width 12 height 12
click at [300, 354] on div at bounding box center [298, 351] width 12 height 12
click at [297, 385] on div at bounding box center [298, 384] width 12 height 12
click at [297, 414] on div at bounding box center [298, 417] width 12 height 12
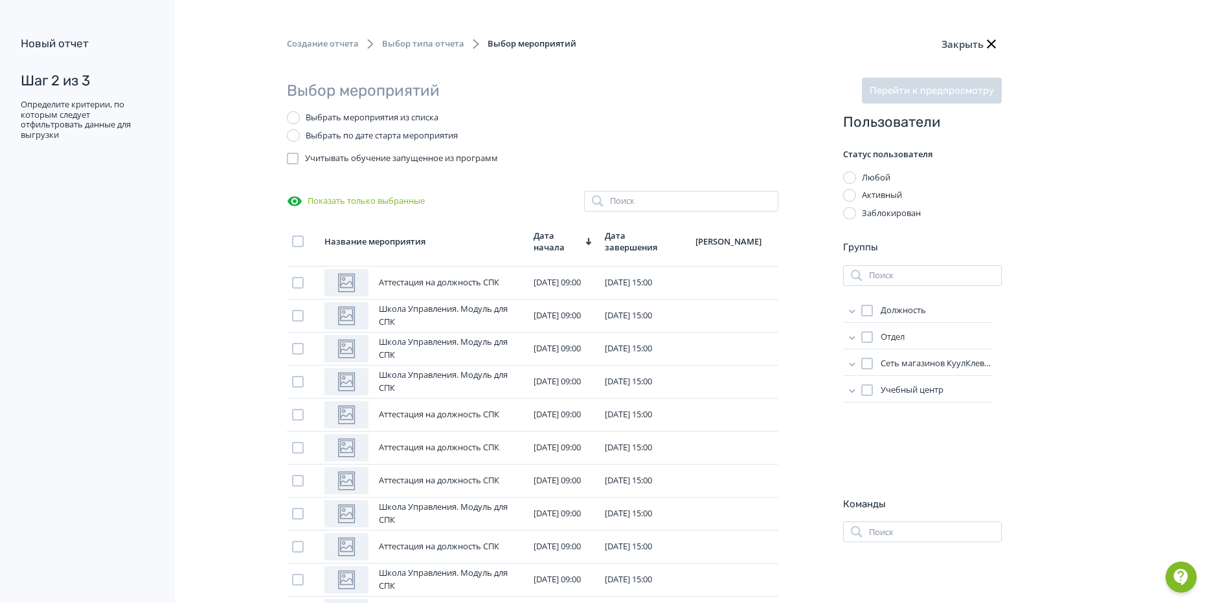
drag, startPoint x: 954, startPoint y: 358, endPoint x: 946, endPoint y: 189, distance: 169.2
click at [660, 197] on input "search" at bounding box center [681, 201] width 194 height 21
type input "*******"
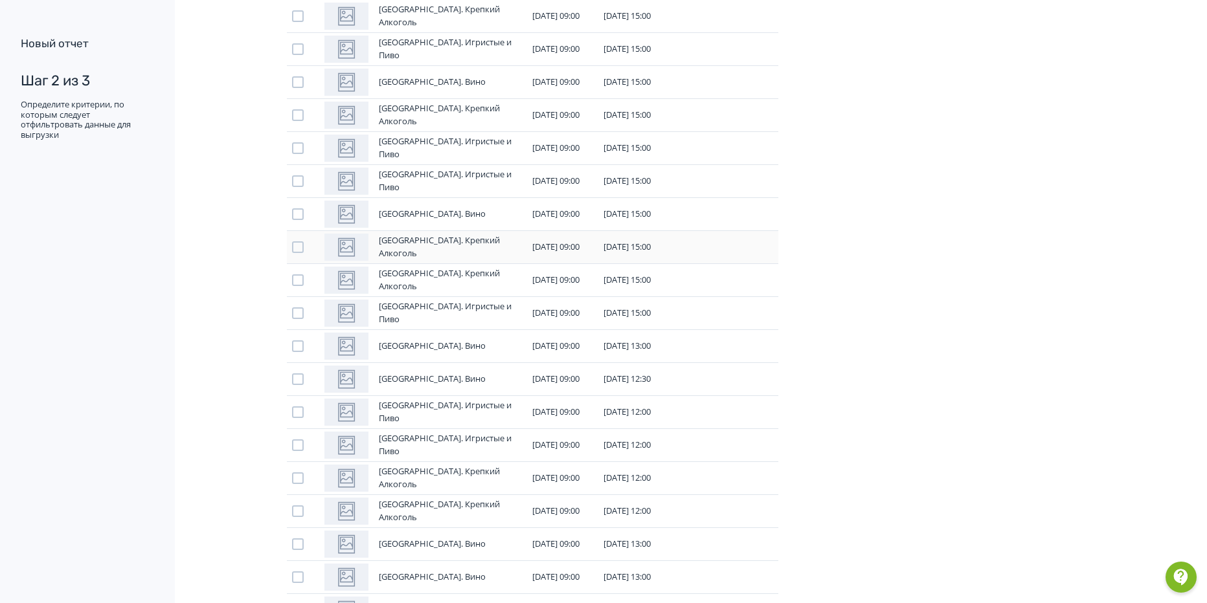
scroll to position [1748, 0]
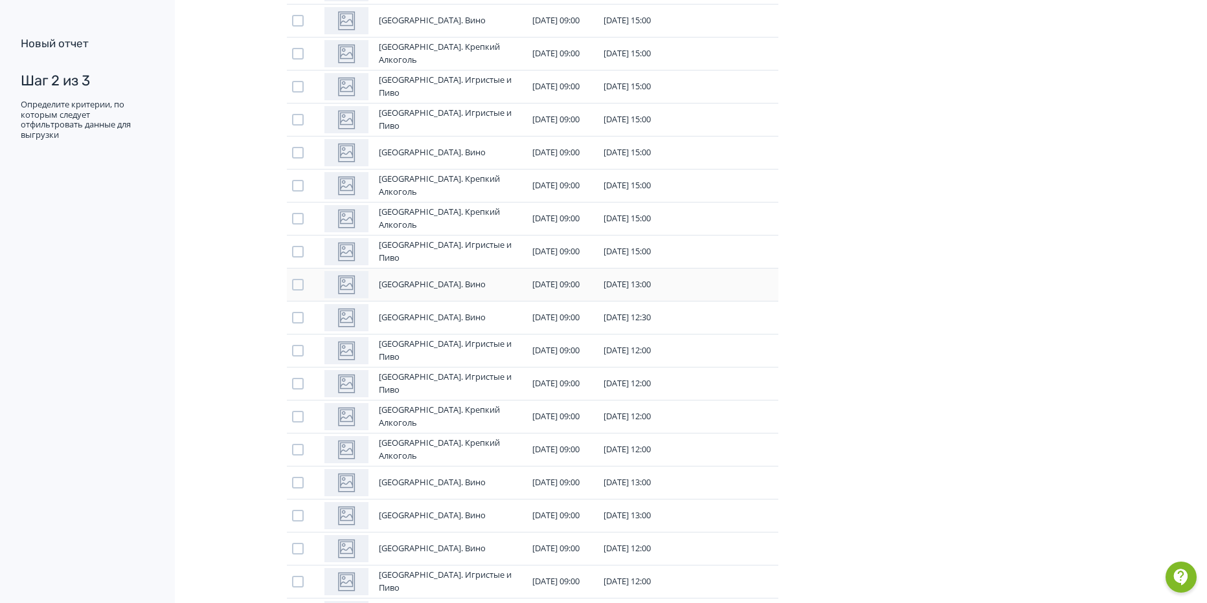
click at [447, 291] on div "[GEOGRAPHIC_DATA]. Вино" at bounding box center [422, 284] width 197 height 27
click at [294, 284] on div at bounding box center [298, 285] width 12 height 12
click at [300, 319] on div at bounding box center [298, 318] width 12 height 12
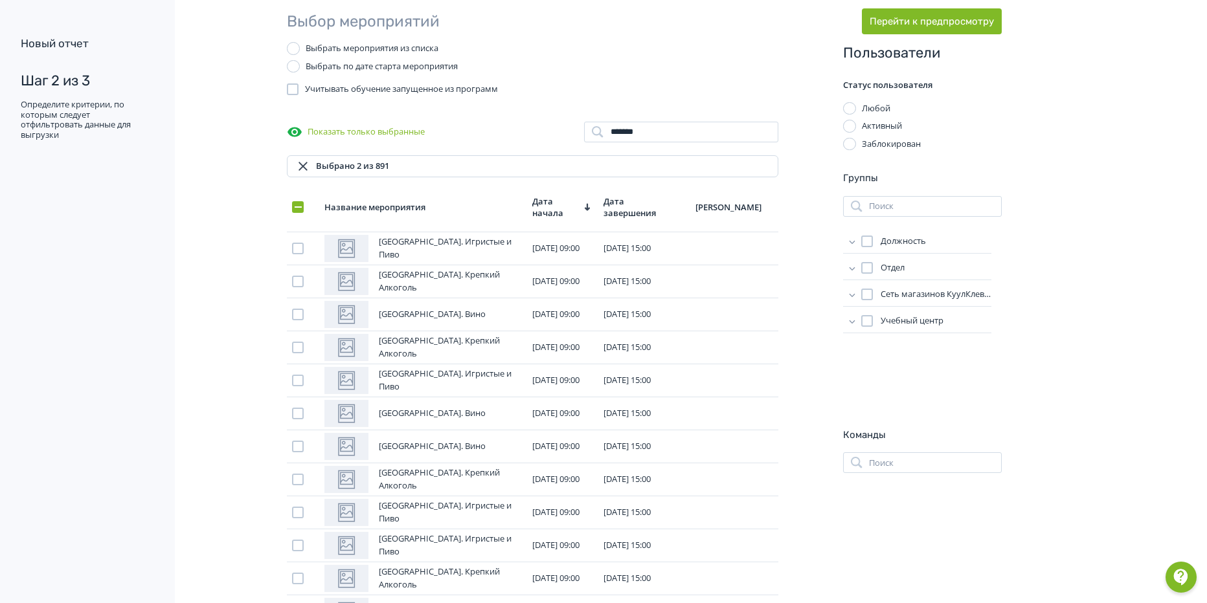
scroll to position [0, 0]
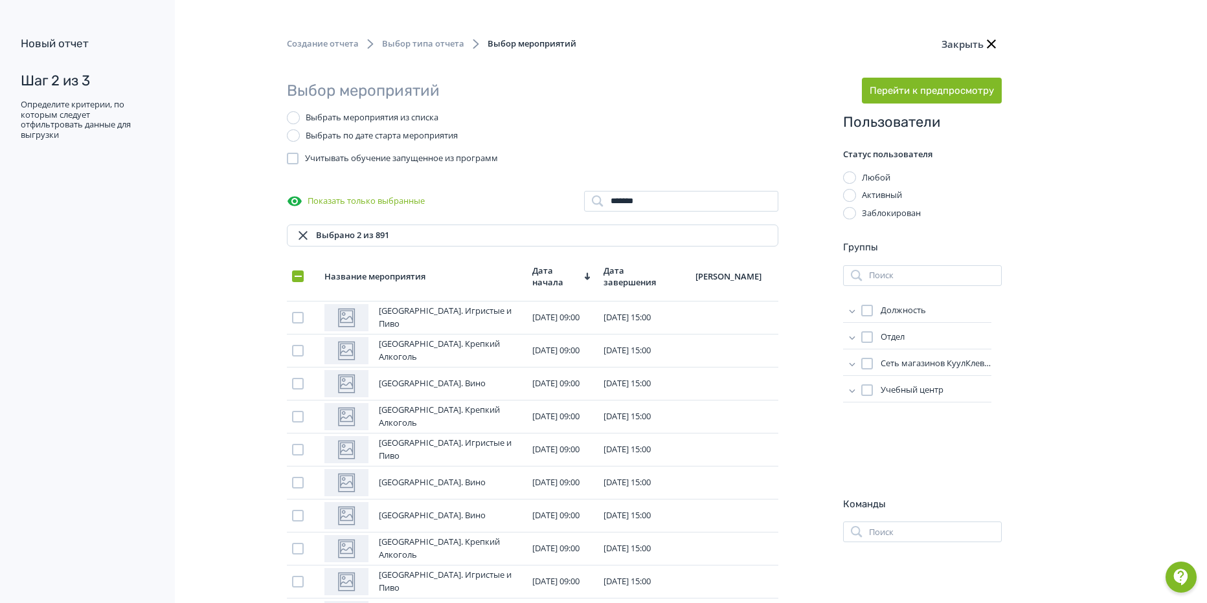
drag, startPoint x: 939, startPoint y: 356, endPoint x: 891, endPoint y: 161, distance: 201.3
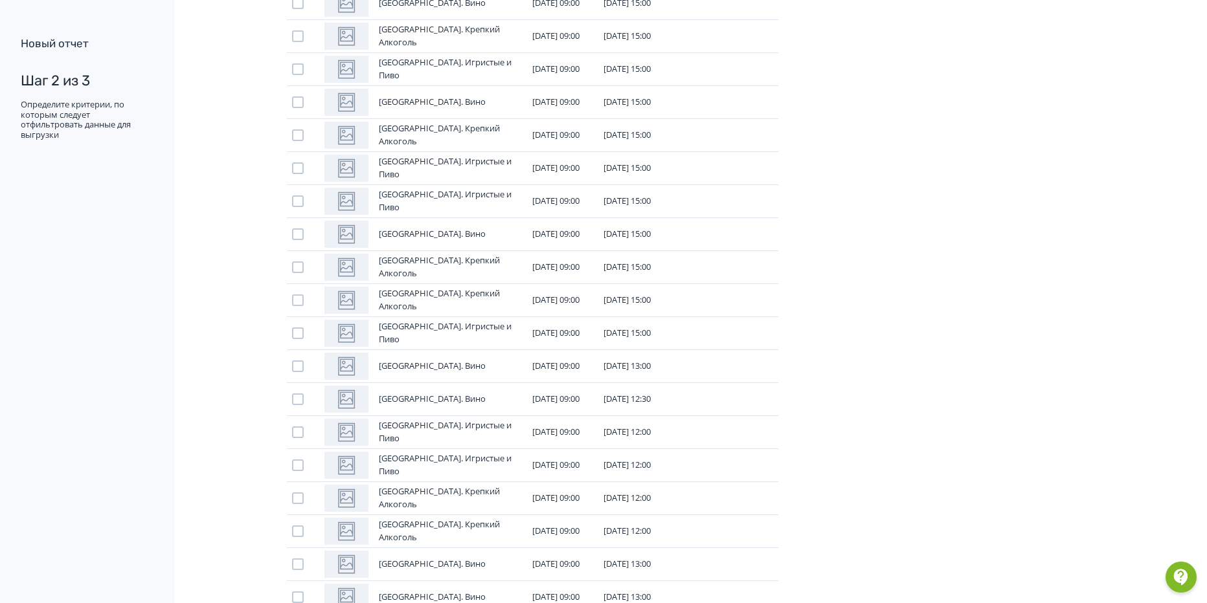
scroll to position [1813, 0]
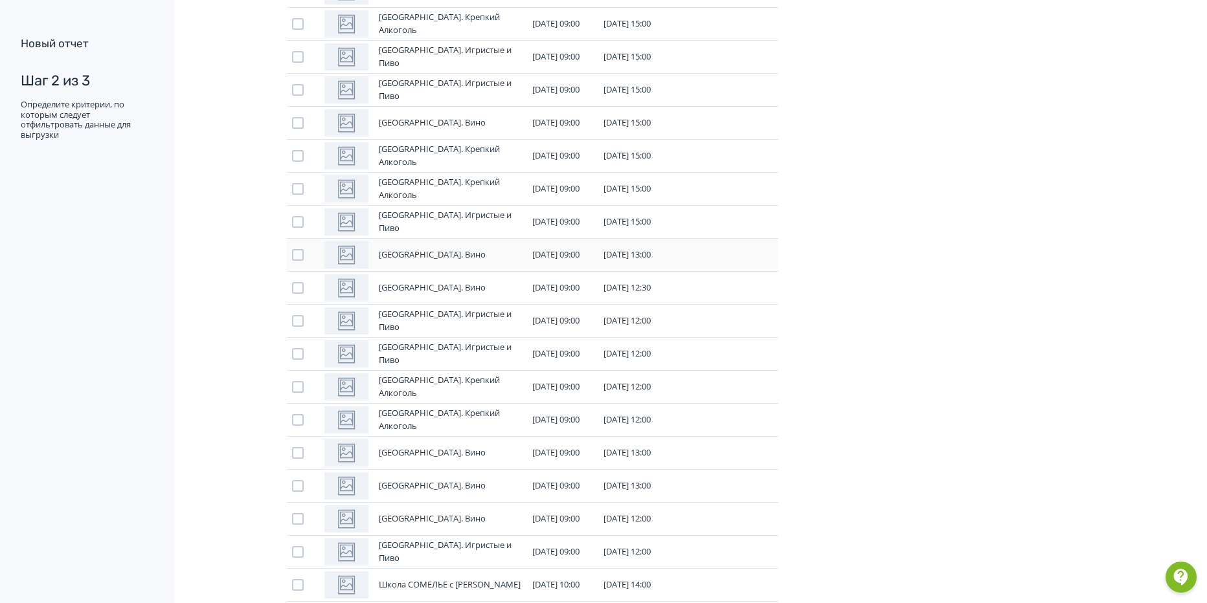
click at [294, 257] on div at bounding box center [298, 255] width 12 height 12
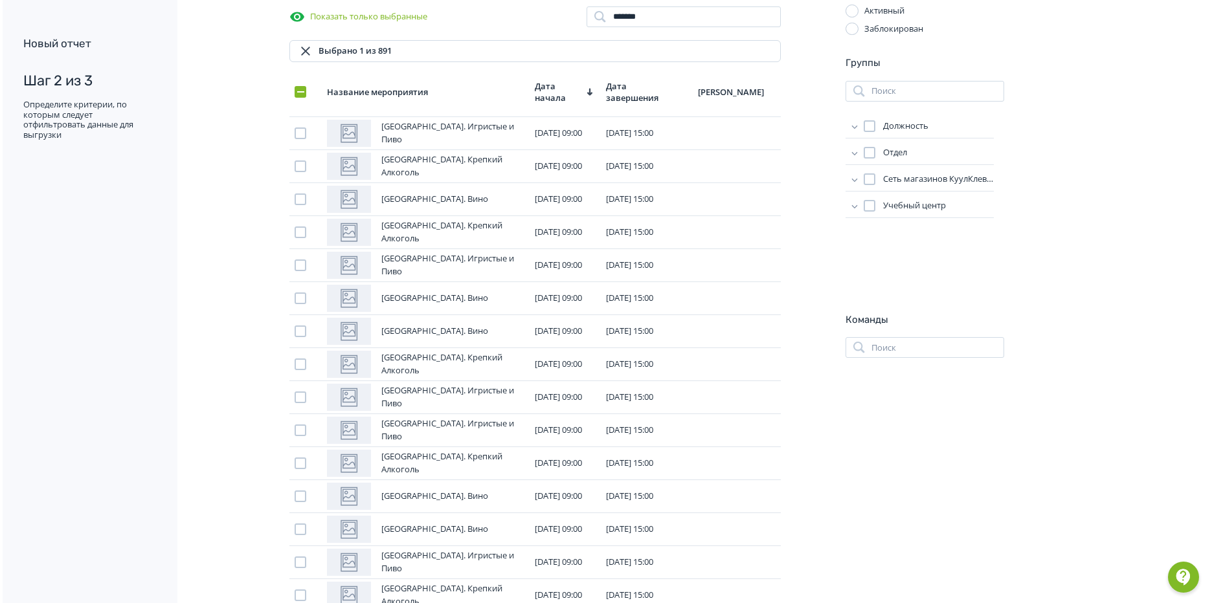
scroll to position [0, 0]
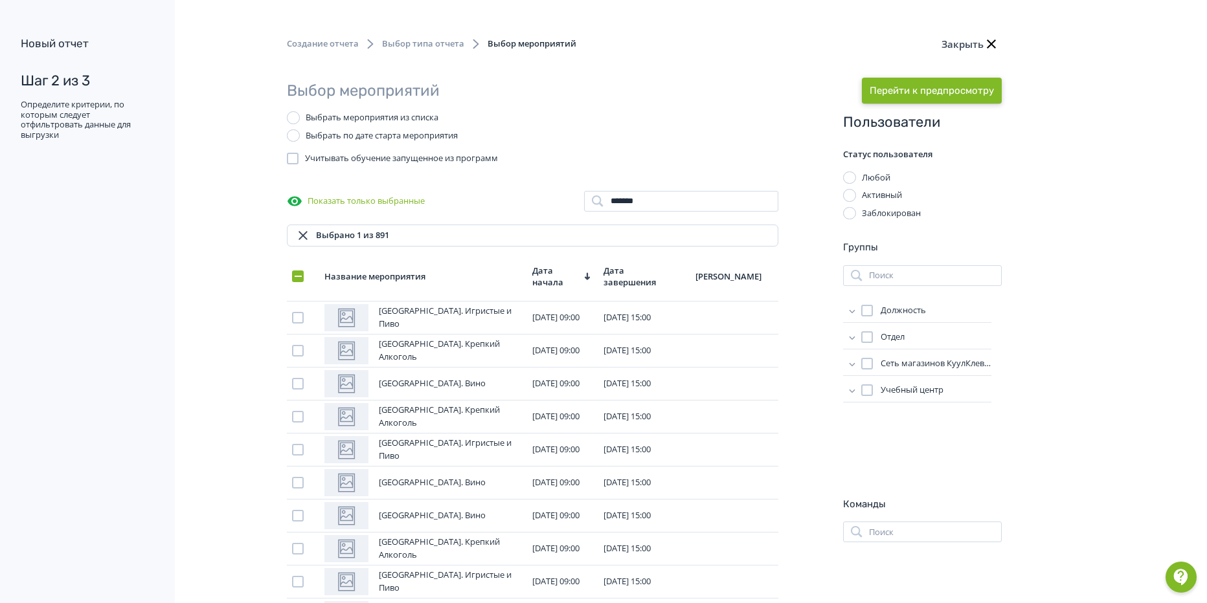
click at [960, 84] on button "Перейти к предпросмотру" at bounding box center [932, 91] width 140 height 26
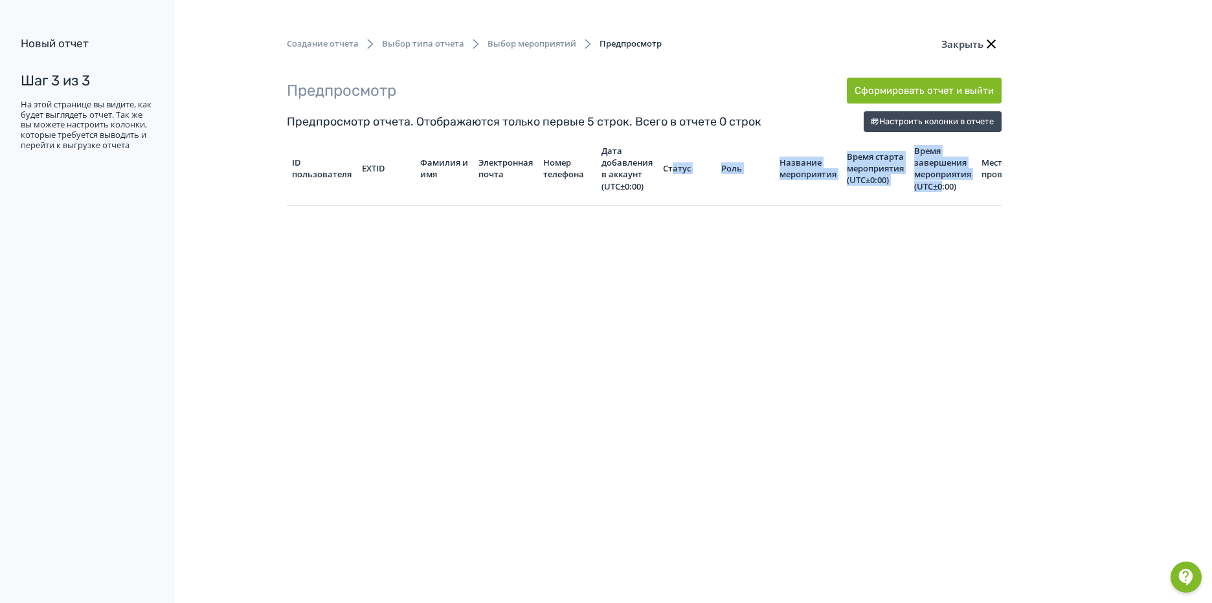
drag, startPoint x: 675, startPoint y: 205, endPoint x: 948, endPoint y: 203, distance: 272.6
click at [948, 203] on tr "ID пользователя EXTID Фамилия и имя Электронная почта Номер телефона Дата добав…" at bounding box center [855, 175] width 1136 height 60
click at [717, 239] on div "Создание отчета Выбор типа отчета Выбор мероприятий Предпросмотр Закрыть Предпр…" at bounding box center [557, 301] width 1114 height 603
click at [940, 45] on button "Закрыть" at bounding box center [970, 44] width 63 height 26
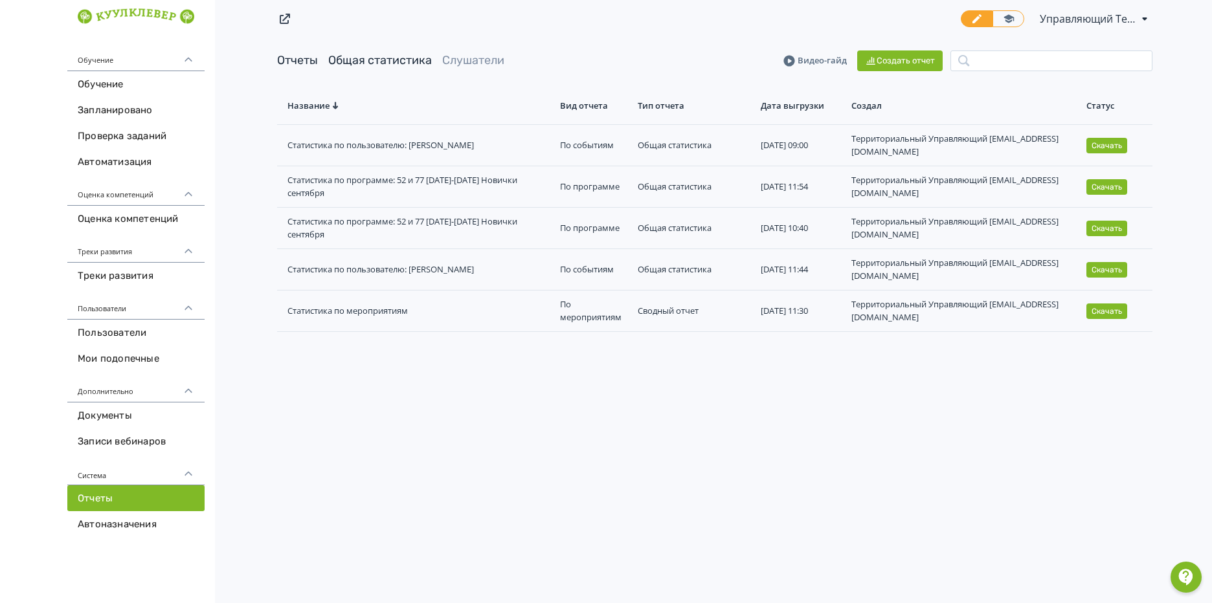
click at [401, 58] on link "Общая статистика" at bounding box center [380, 60] width 104 height 14
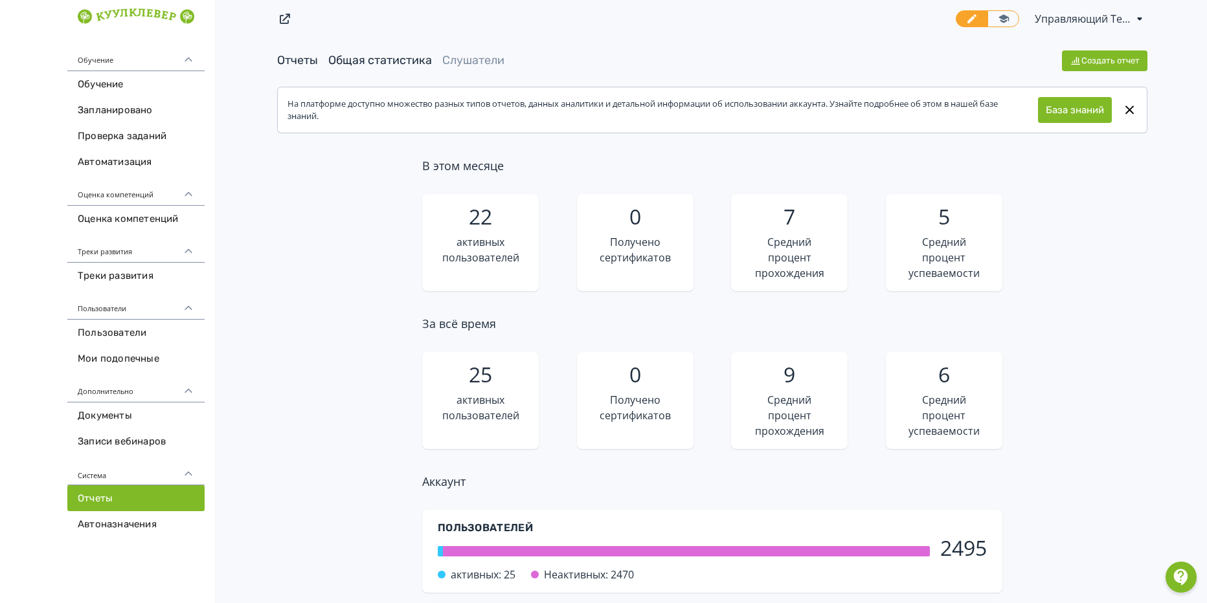
click at [287, 60] on link "Отчеты" at bounding box center [297, 60] width 41 height 14
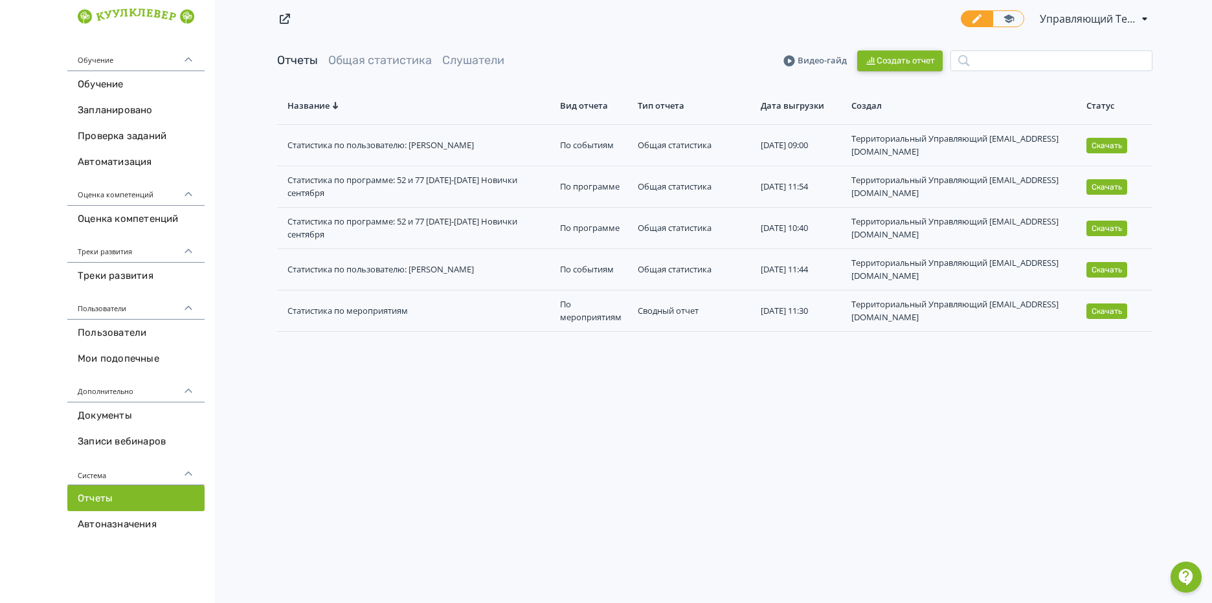
click at [918, 62] on button "Создать отчет" at bounding box center [899, 61] width 85 height 21
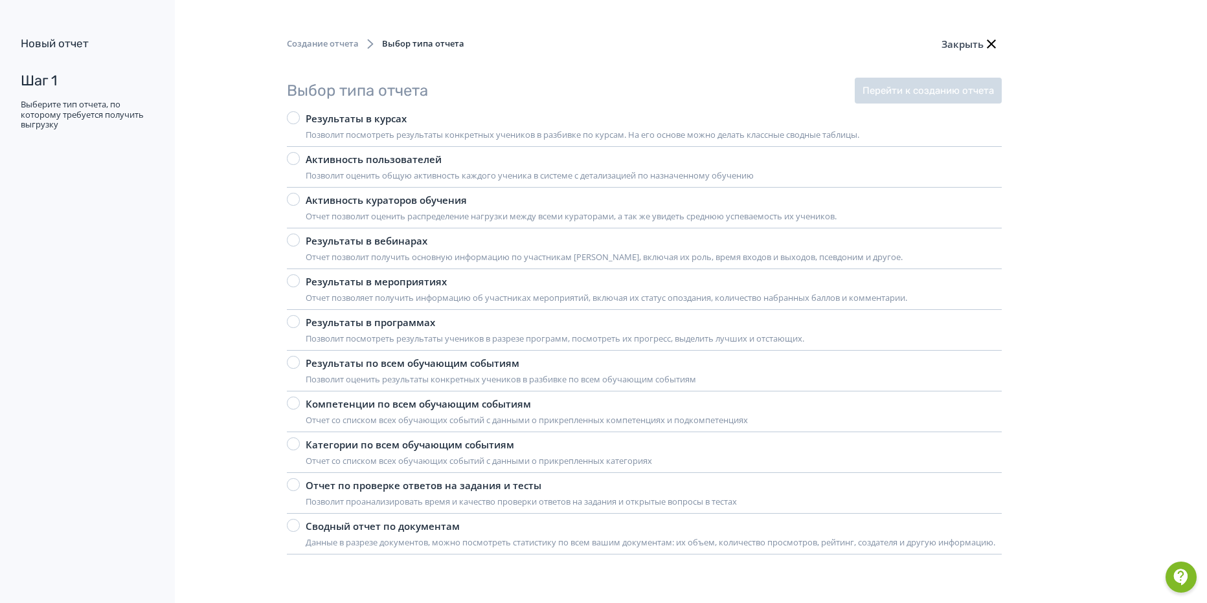
click at [513, 306] on div "Результаты в мероприятиях Отчет позволяет получить информацию об участниках мер…" at bounding box center [644, 293] width 715 height 36
click at [300, 280] on label "Результаты в мероприятиях Отчет позволяет получить информацию об участниках мер…" at bounding box center [597, 290] width 620 height 30
click at [935, 95] on button "Перейти к созданию отчета" at bounding box center [928, 91] width 147 height 26
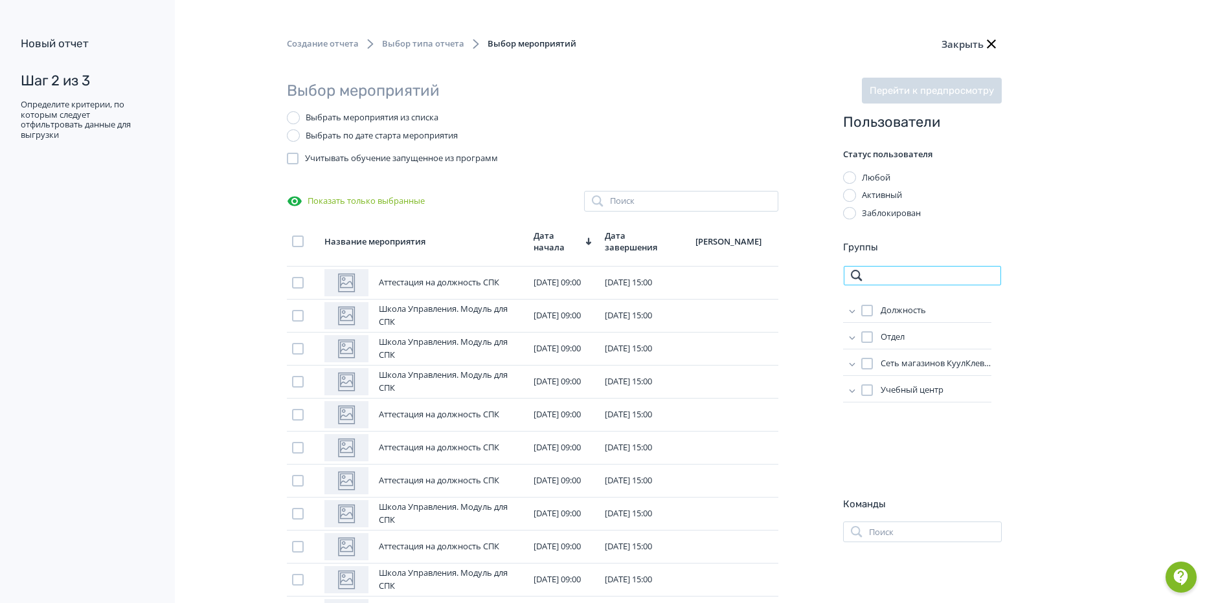
click at [917, 282] on input "search" at bounding box center [922, 275] width 159 height 21
click at [671, 200] on input "search" at bounding box center [681, 201] width 194 height 21
click at [424, 135] on div "Выбрать по дате старта мероприятия" at bounding box center [382, 135] width 152 height 13
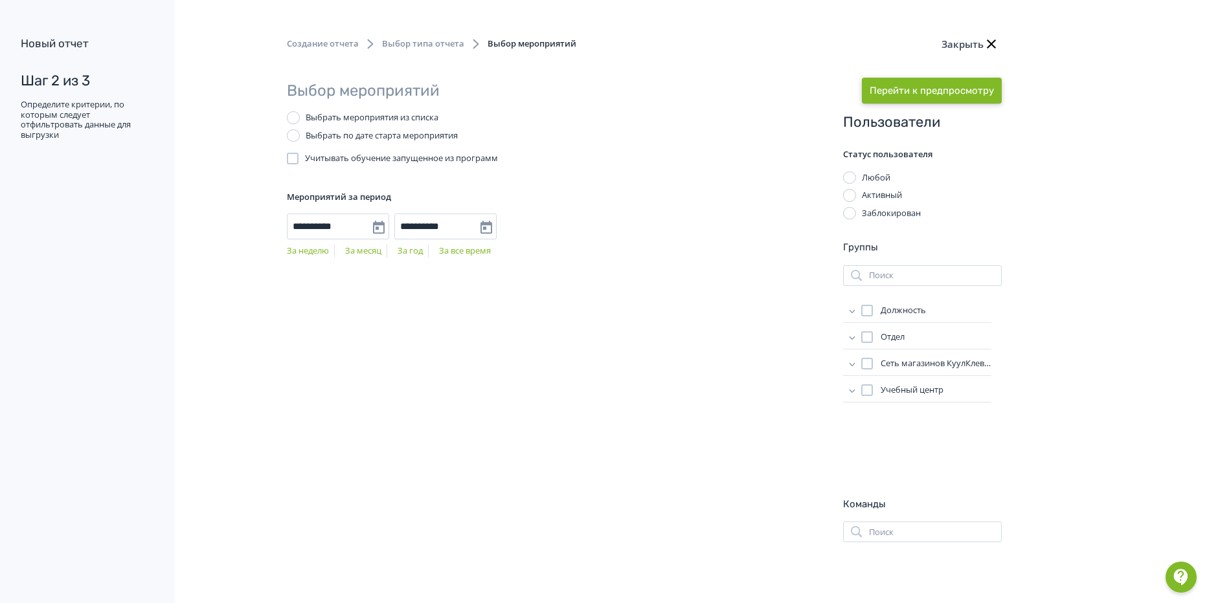
click at [938, 82] on button "Перейти к предпросмотру" at bounding box center [932, 91] width 140 height 26
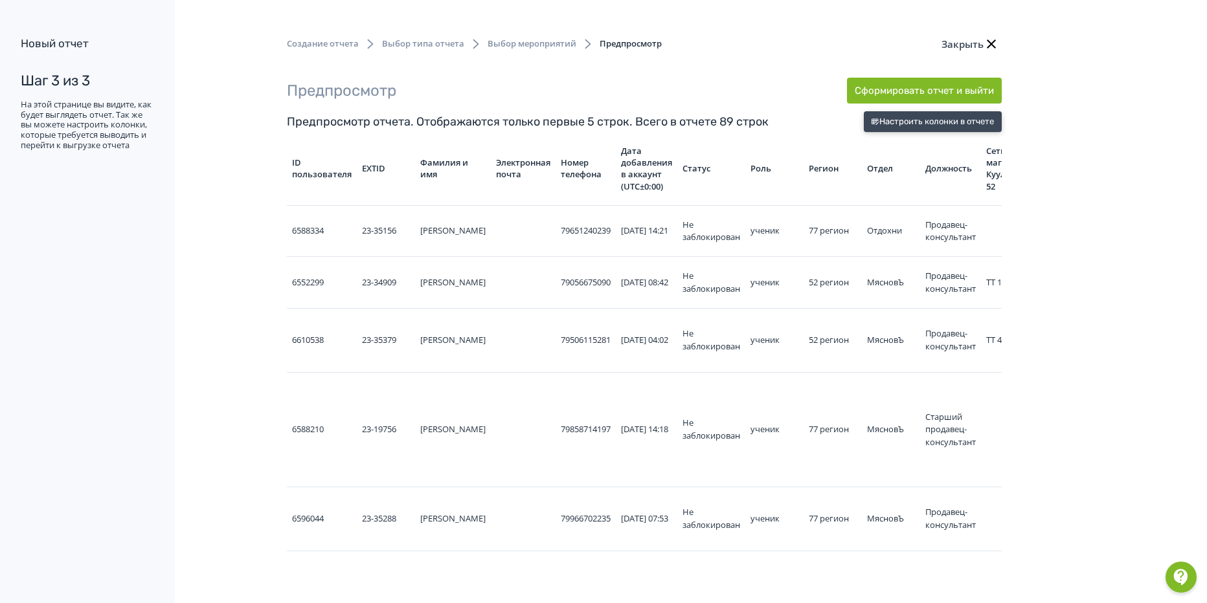
click at [926, 125] on button "Настроить колонки в отчете" at bounding box center [933, 121] width 138 height 21
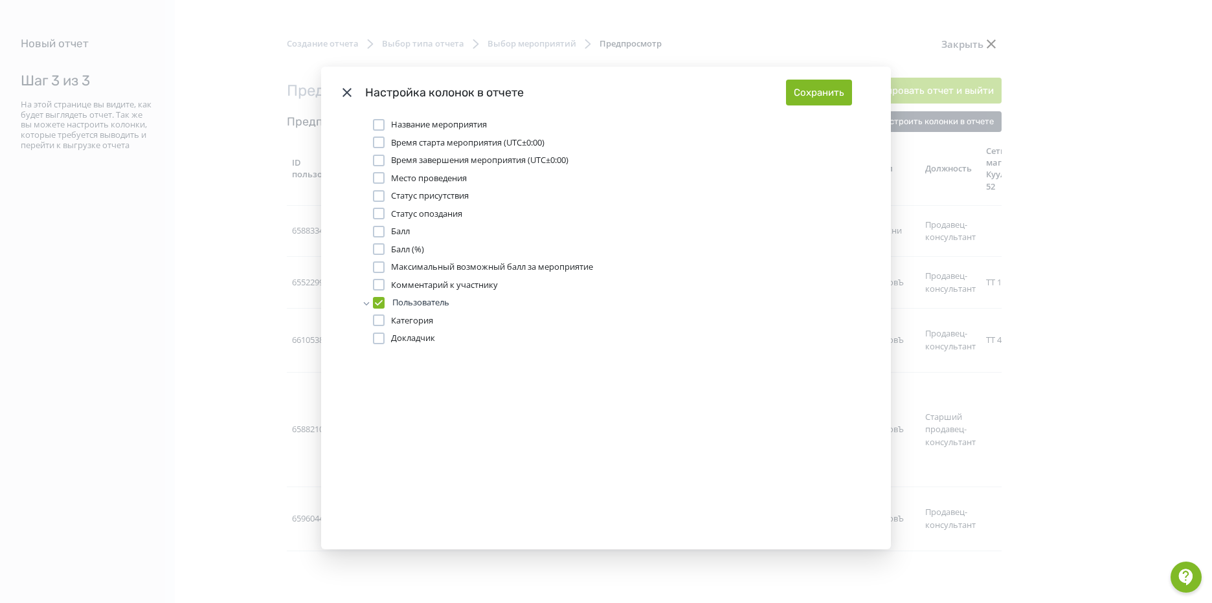
drag, startPoint x: 338, startPoint y: 93, endPoint x: 350, endPoint y: 93, distance: 11.7
click at [339, 93] on icon "Modal" at bounding box center [347, 93] width 16 height 16
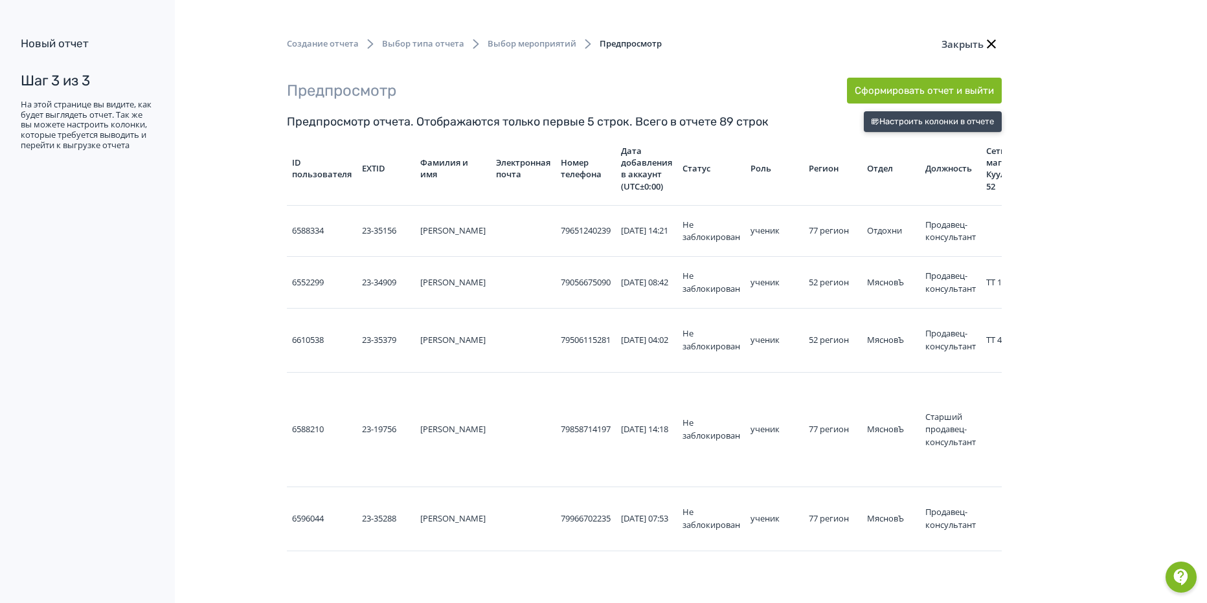
click at [923, 125] on button "Настроить колонки в отчете" at bounding box center [933, 121] width 138 height 21
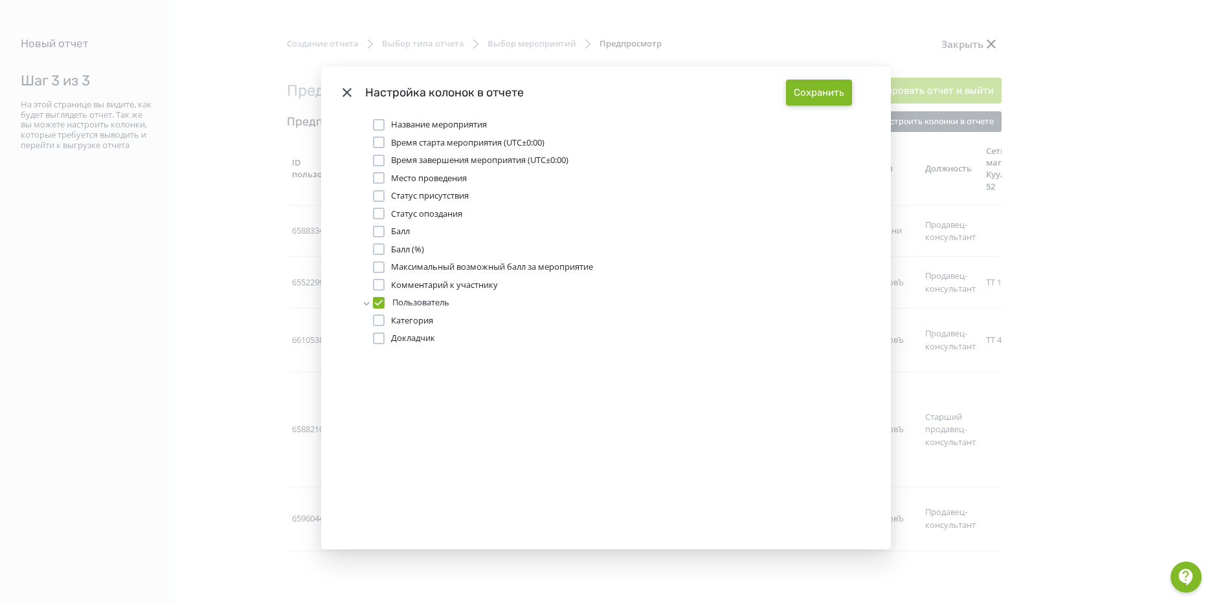
click at [815, 90] on button "Сохранить" at bounding box center [819, 93] width 66 height 26
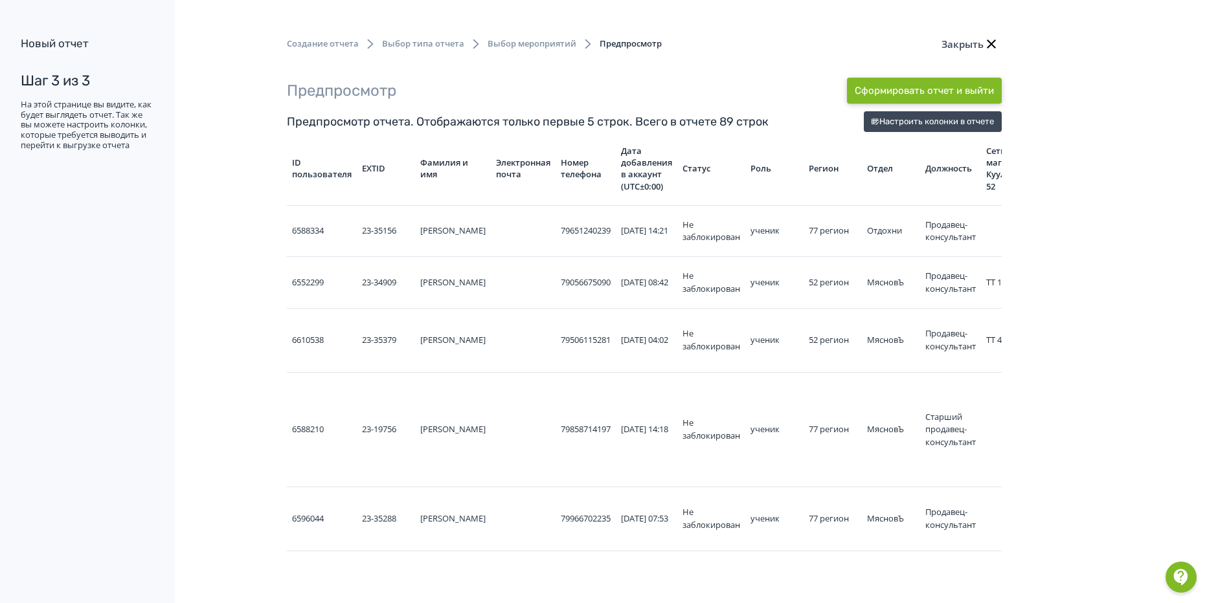
click at [922, 93] on button "Сформировать отчет и выйти" at bounding box center [924, 91] width 155 height 26
